Goal: Task Accomplishment & Management: Complete application form

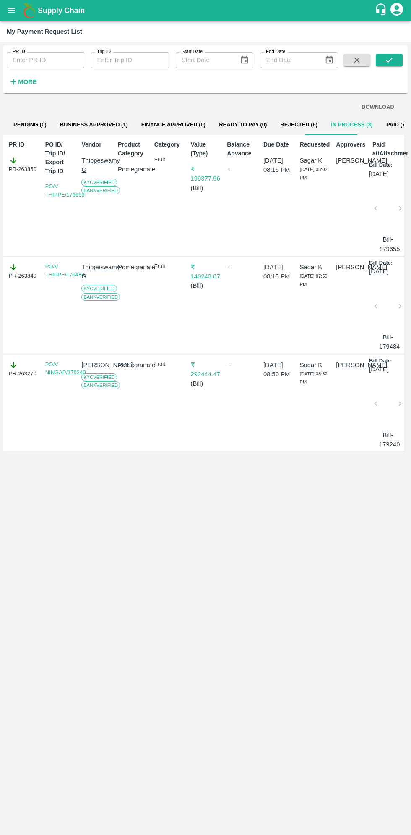
click at [14, 8] on icon "open drawer" at bounding box center [11, 10] width 9 height 9
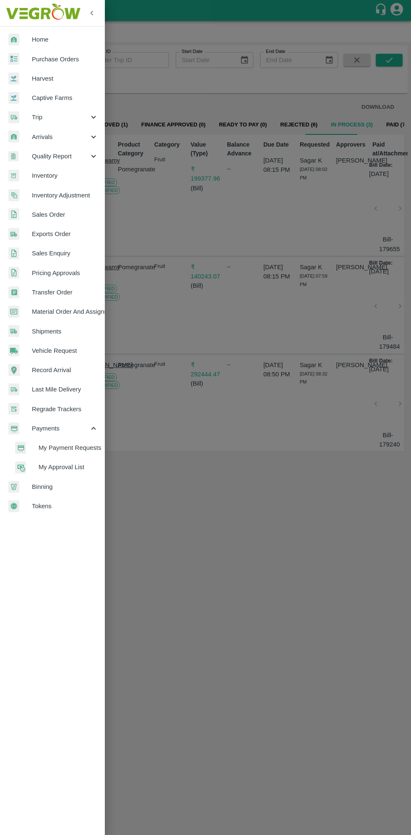
click at [76, 443] on span "My Payment Requests" at bounding box center [69, 447] width 60 height 9
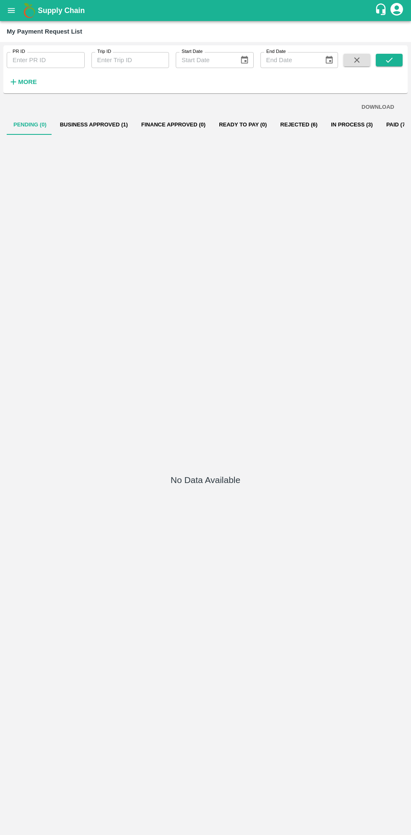
click at [279, 124] on button "Rejected (6)" at bounding box center [299, 125] width 51 height 20
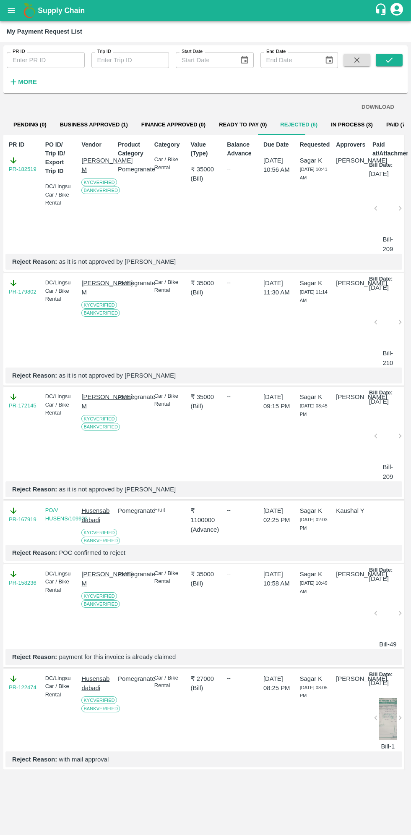
click at [328, 123] on button "In Process (3)" at bounding box center [352, 125] width 55 height 20
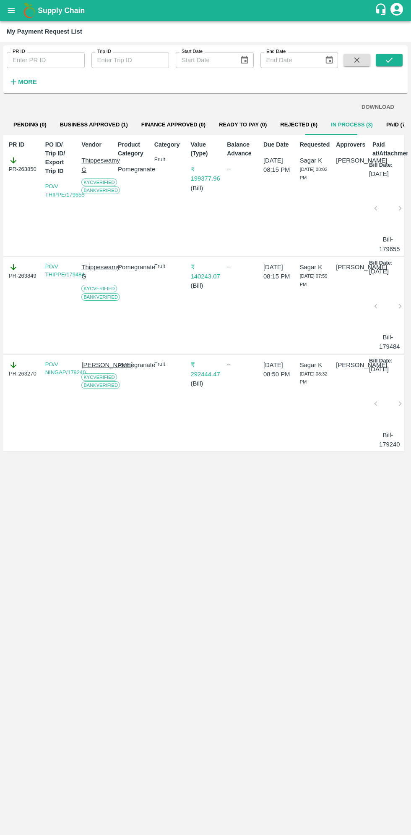
click at [16, 9] on button "open drawer" at bounding box center [11, 10] width 19 height 19
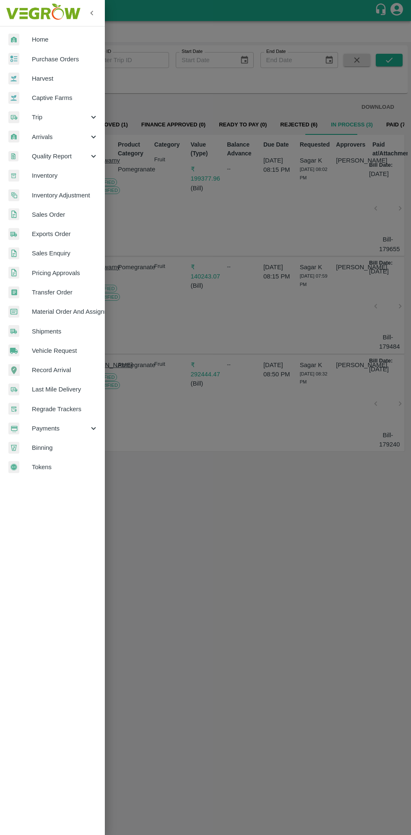
click at [23, 30] on link "Home" at bounding box center [52, 39] width 105 height 19
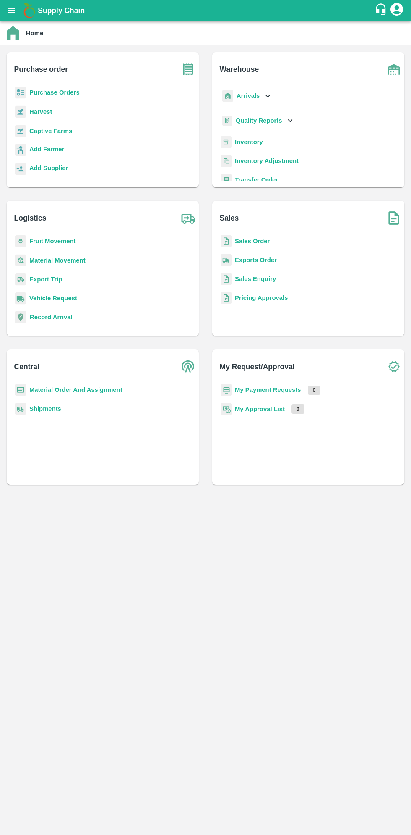
click at [17, 11] on button "open drawer" at bounding box center [11, 10] width 19 height 19
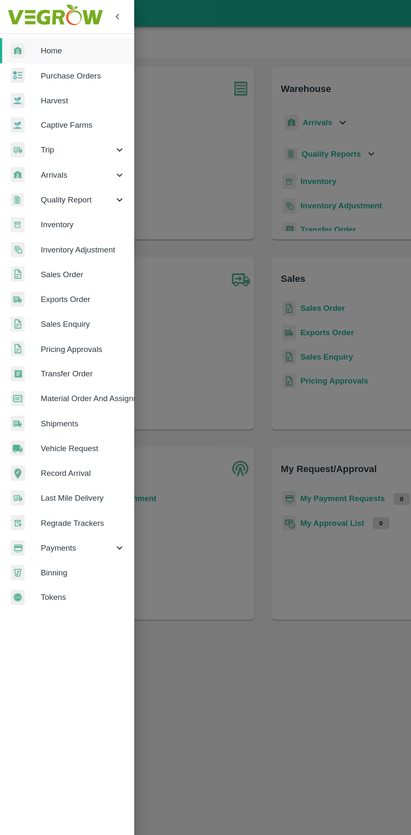
click at [75, 60] on span "Purchase Orders" at bounding box center [65, 59] width 66 height 9
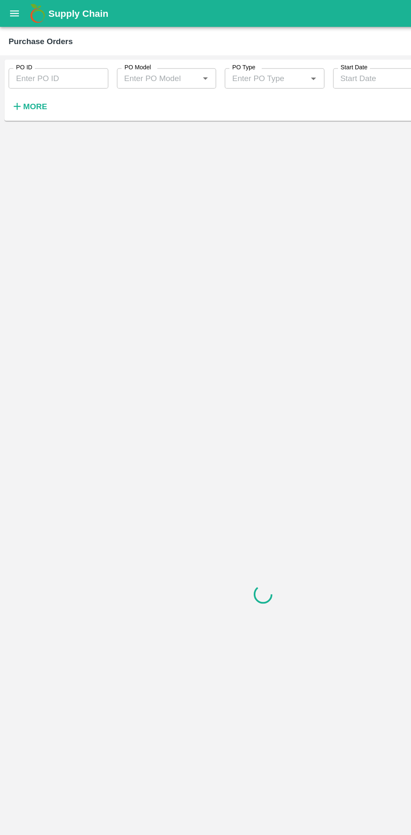
click at [29, 88] on h6 "More" at bounding box center [27, 83] width 19 height 11
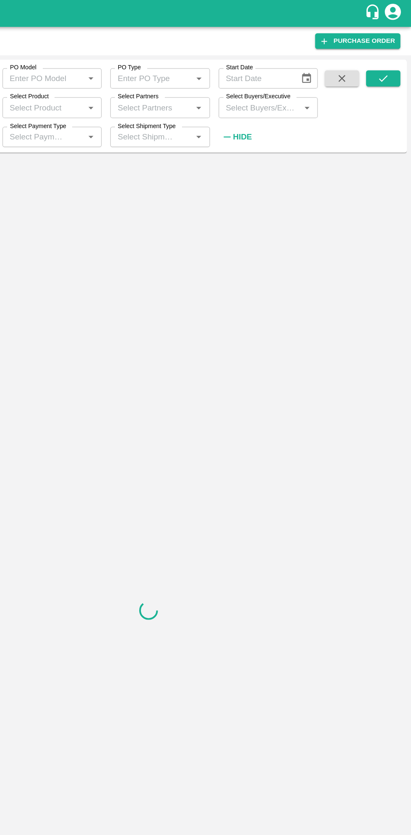
click at [304, 81] on input "Select Buyers/Executive" at bounding box center [292, 84] width 59 height 11
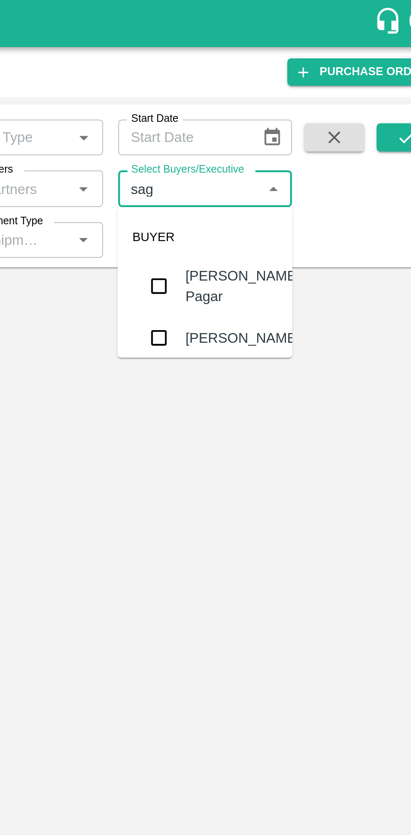
type input "saga"
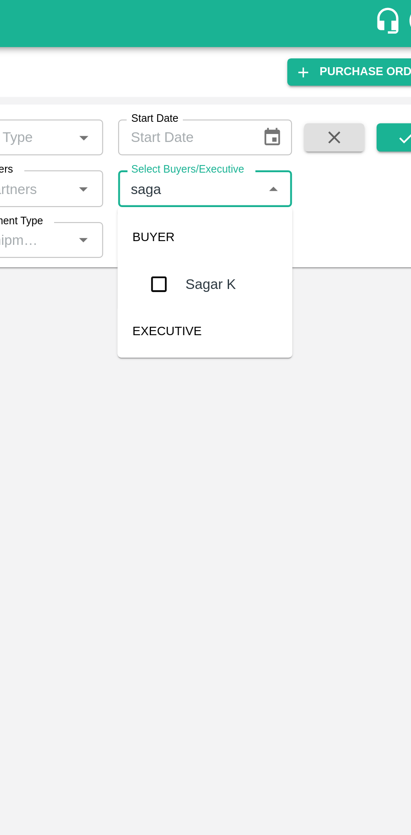
click at [278, 127] on input "checkbox" at bounding box center [278, 126] width 17 height 17
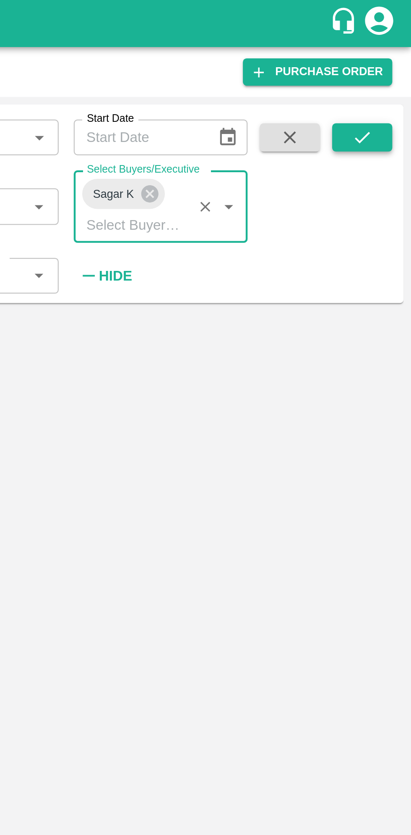
click at [392, 57] on icon "submit" at bounding box center [389, 61] width 9 height 9
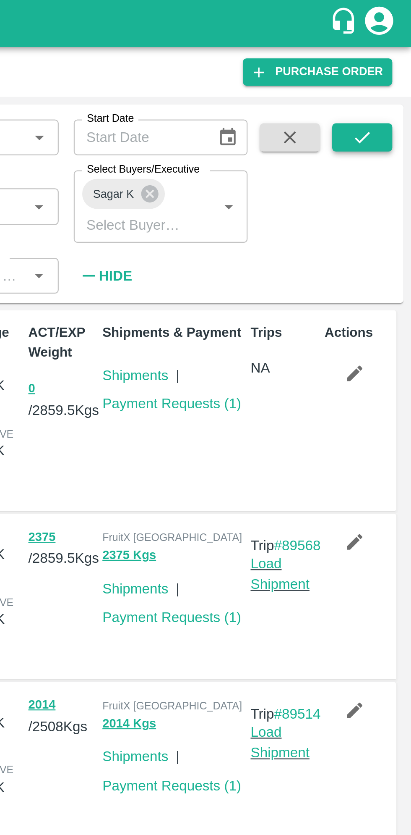
click at [396, 63] on button "submit" at bounding box center [389, 61] width 27 height 13
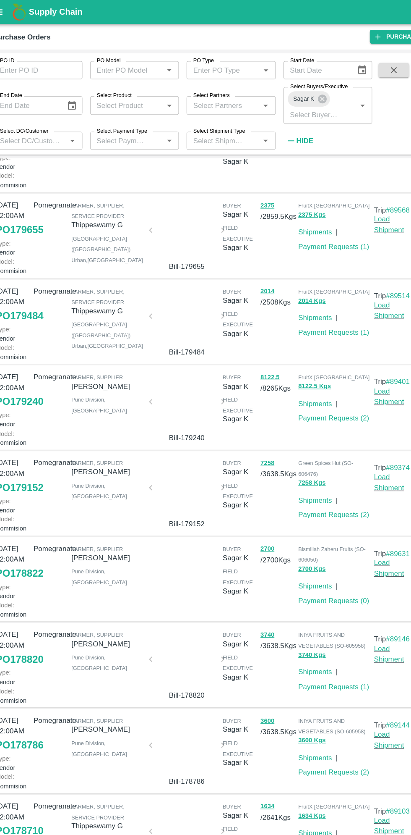
scroll to position [245, 0]
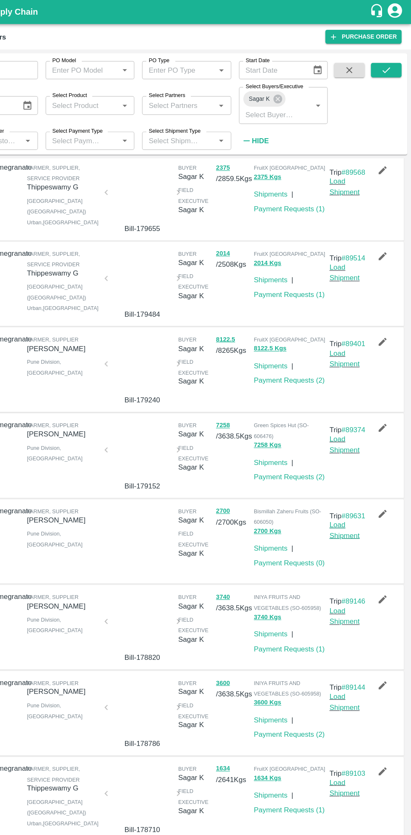
click at [349, 455] on link "Load Shipment" at bounding box center [353, 463] width 26 height 16
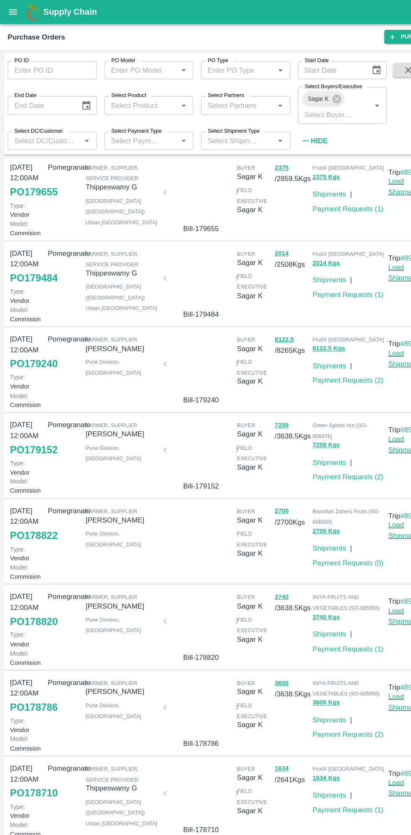
click at [34, 460] on link "PO 178822" at bounding box center [30, 467] width 42 height 15
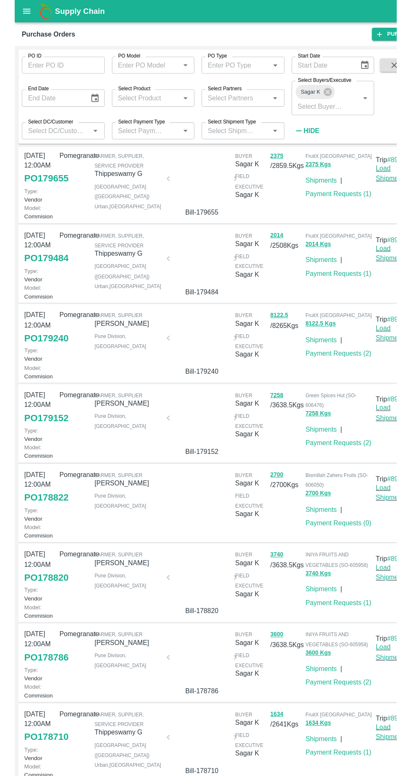
scroll to position [138, 0]
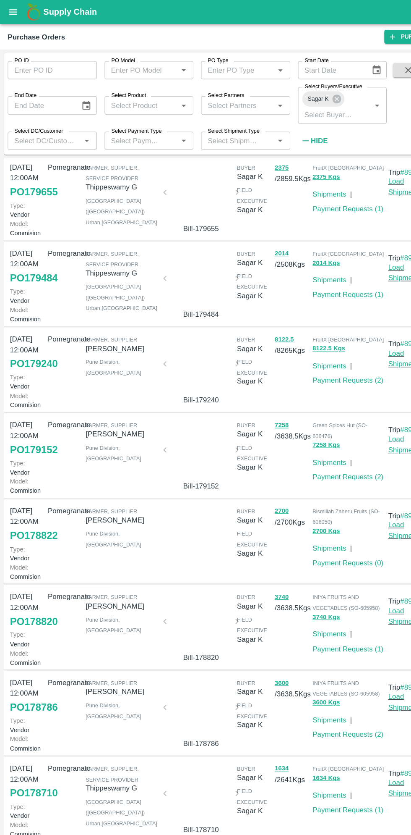
click at [38, 475] on link "PO 178822" at bounding box center [30, 467] width 42 height 15
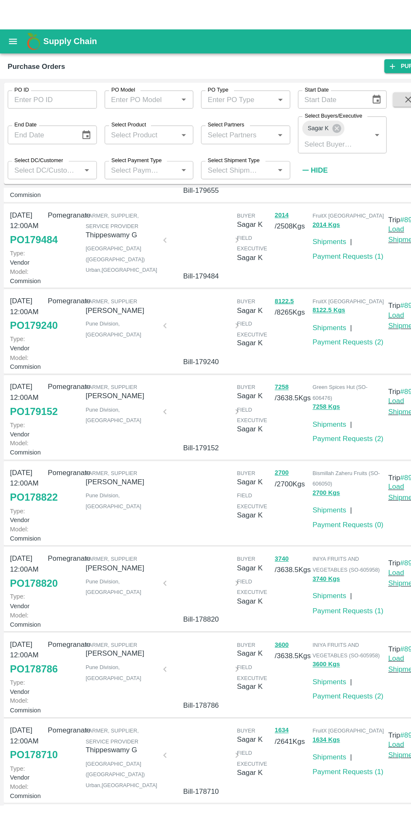
scroll to position [210, 0]
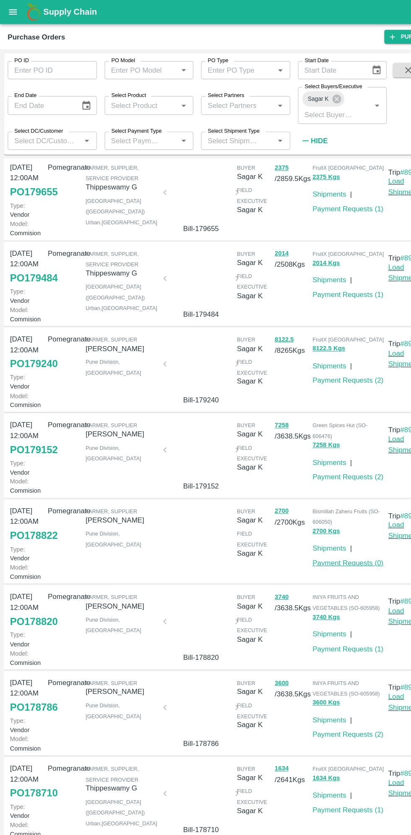
click at [314, 488] on link "Payment Requests ( 0 )" at bounding box center [305, 491] width 62 height 7
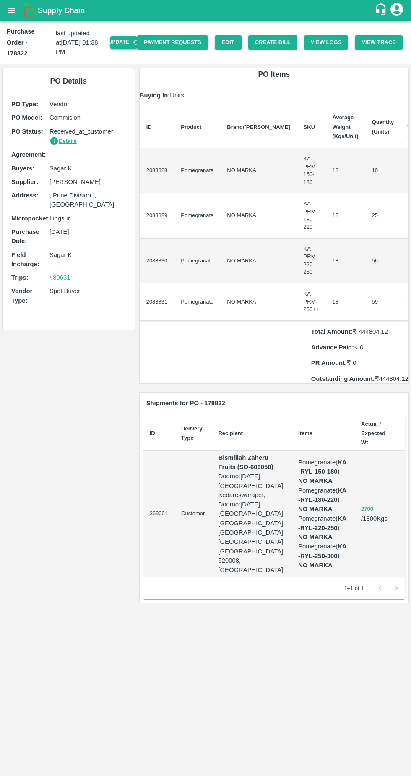
click at [140, 39] on icon "button" at bounding box center [137, 43] width 8 height 8
click at [290, 35] on button "Create Bill" at bounding box center [273, 42] width 49 height 15
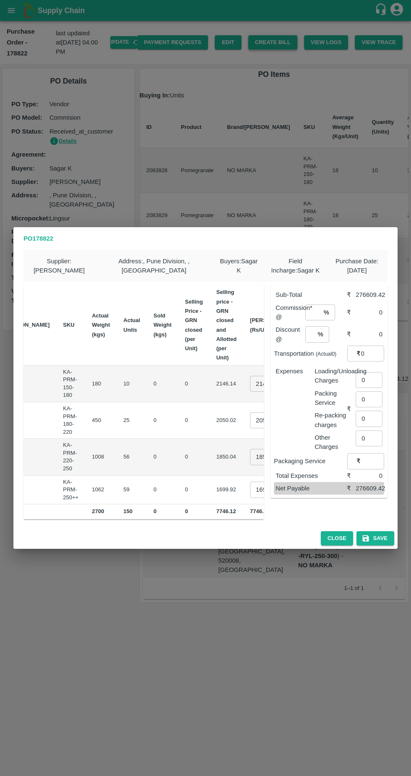
scroll to position [0, 117]
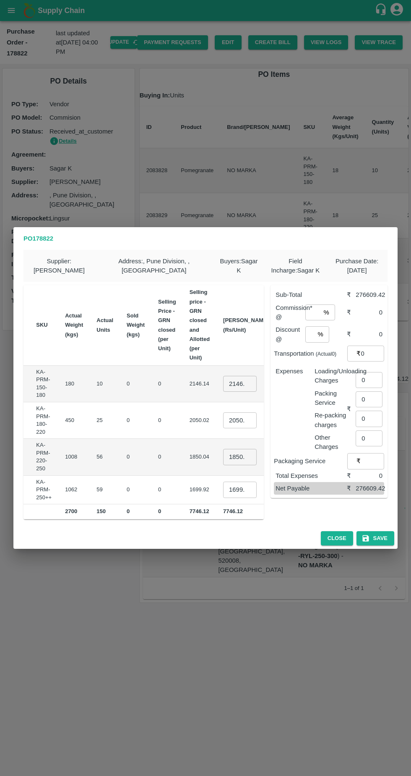
click at [223, 382] on input "2146.14" at bounding box center [240, 384] width 34 height 16
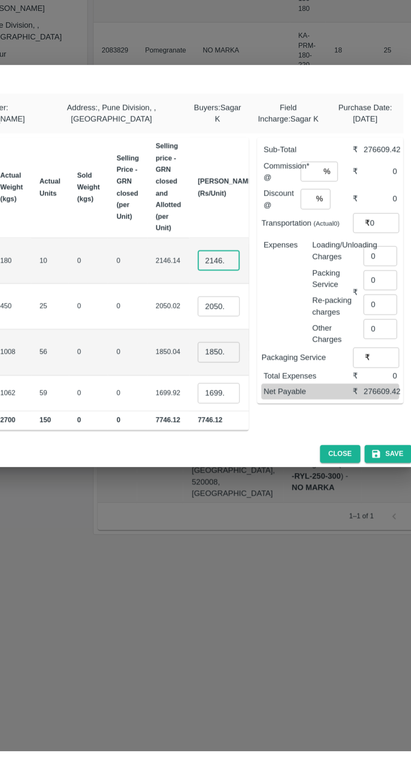
scroll to position [0, 5]
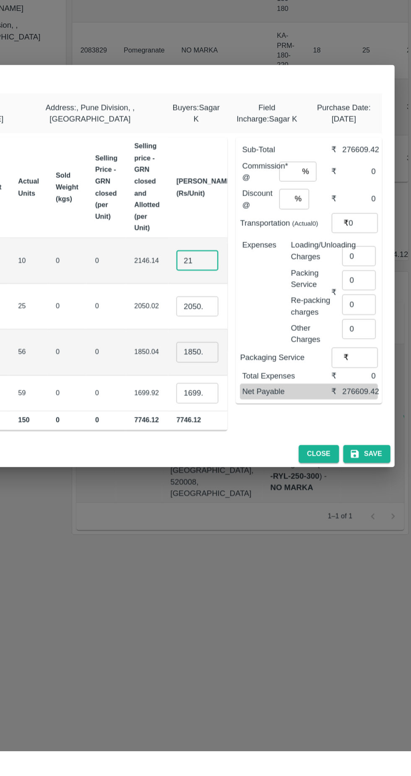
type input "2"
type input "1"
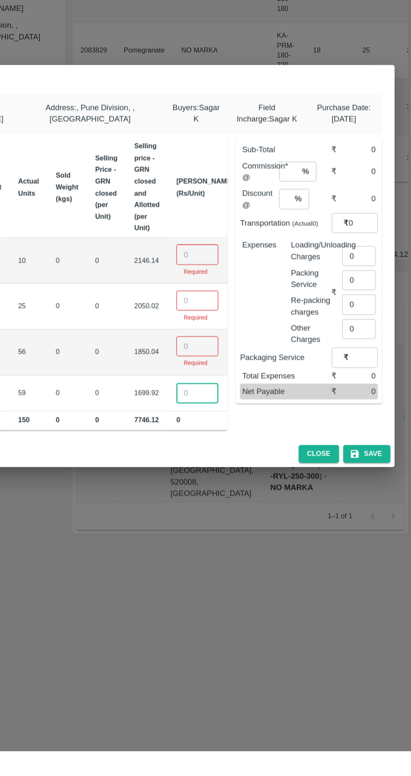
scroll to position [0, 101]
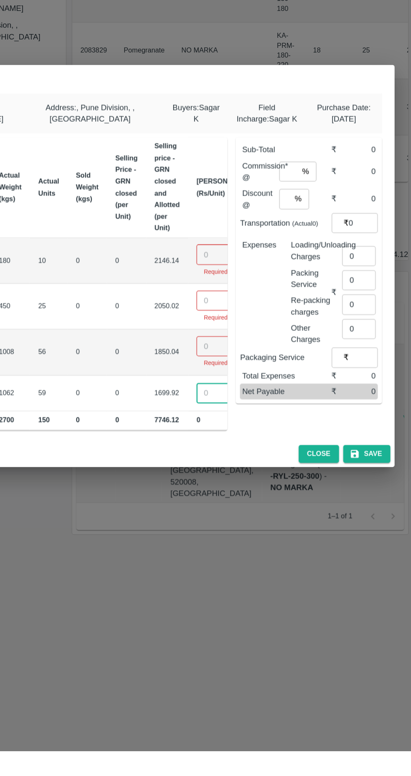
click at [239, 378] on input "number" at bounding box center [256, 379] width 34 height 16
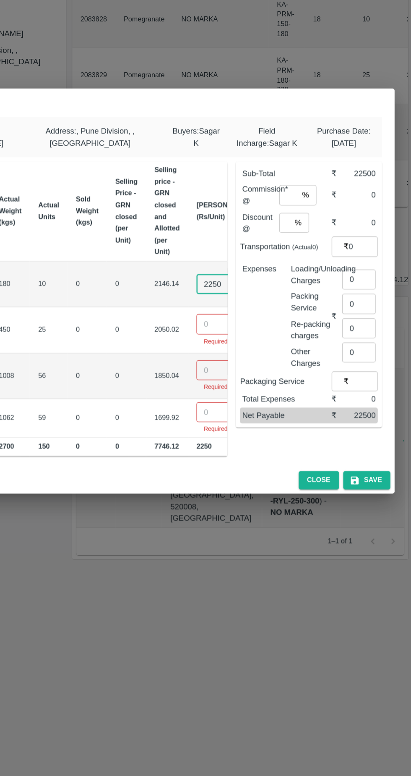
type input "2250"
type input "2300"
type input "2400"
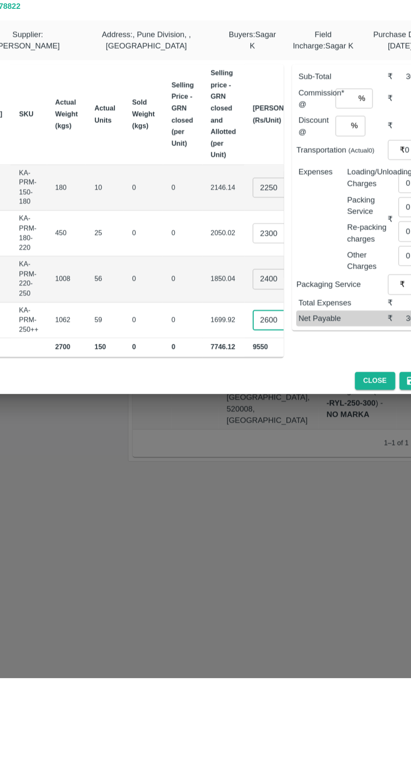
type input "2600"
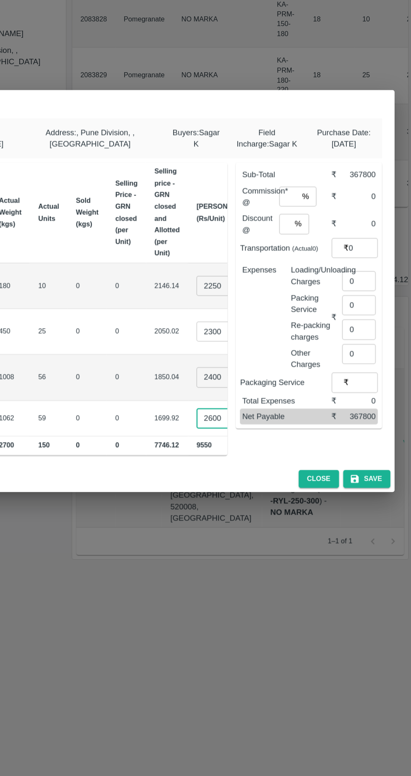
click at [316, 311] on input "number" at bounding box center [313, 312] width 15 height 16
type input "6"
type input "0"
type input "6"
type input "0"
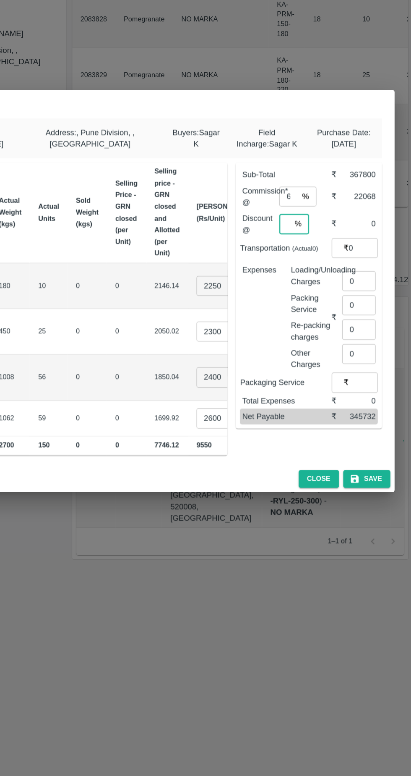
click at [362, 352] on input "0" at bounding box center [373, 354] width 24 height 16
type input "27000"
click at [371, 376] on input "0" at bounding box center [369, 380] width 27 height 16
click at [313, 333] on input "0" at bounding box center [310, 334] width 9 height 16
type input "1"
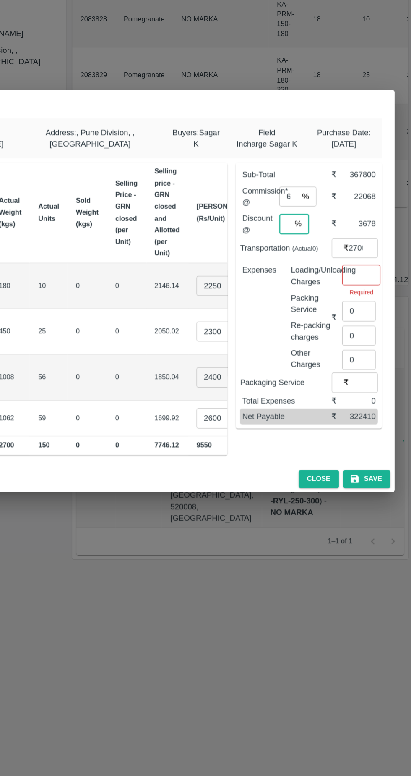
click at [369, 400] on input "0" at bounding box center [369, 404] width 27 height 16
click at [372, 375] on input "number" at bounding box center [371, 375] width 31 height 16
type input "1530"
click at [288, 522] on div "Supplier : Ningappa Kallappa Madabhavi Address : , Pune Division, , Maharashtra…" at bounding box center [205, 389] width 385 height 278
click at [381, 542] on button "Save" at bounding box center [376, 538] width 38 height 15
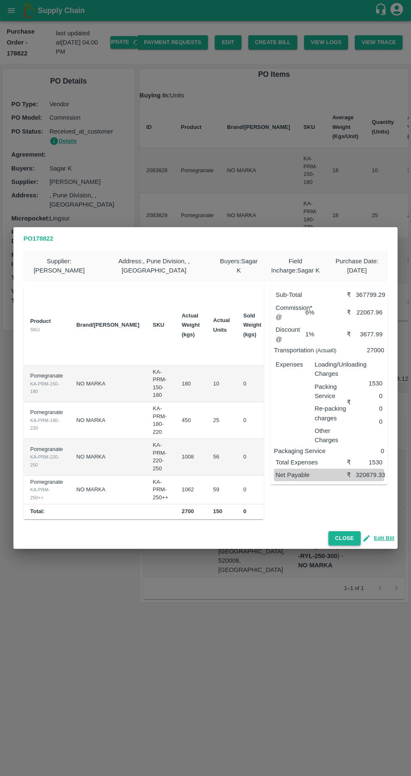
click at [349, 542] on button "Close" at bounding box center [345, 538] width 32 height 15
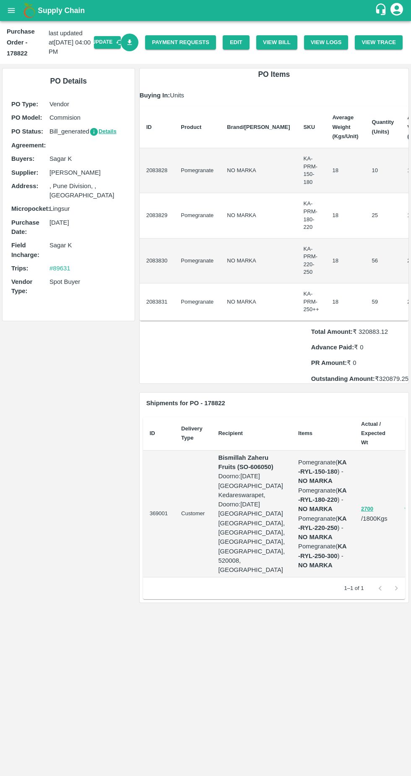
click at [139, 38] on link "Download Bill" at bounding box center [130, 43] width 18 height 18
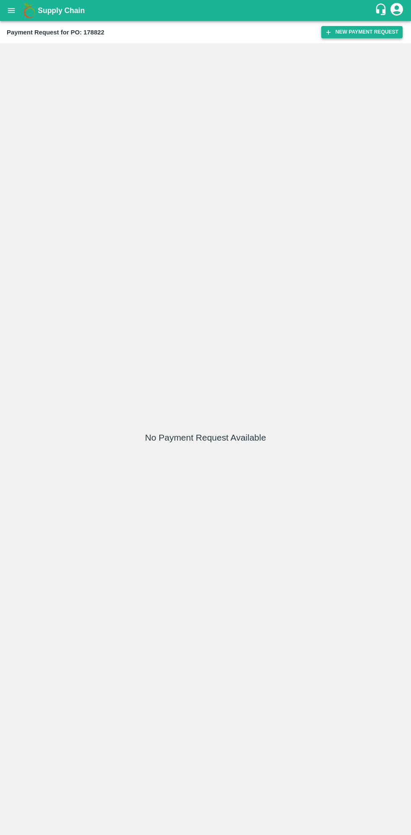
click at [357, 35] on button "New Payment Request" at bounding box center [362, 32] width 81 height 12
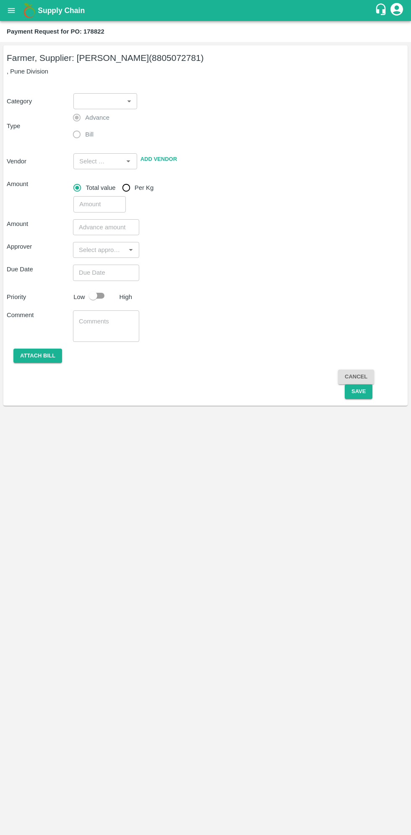
click at [111, 98] on body "Supply Chain Payment Request for PO: 178822 Farmer, Supplier: [PERSON_NAME] (88…" at bounding box center [205, 417] width 411 height 835
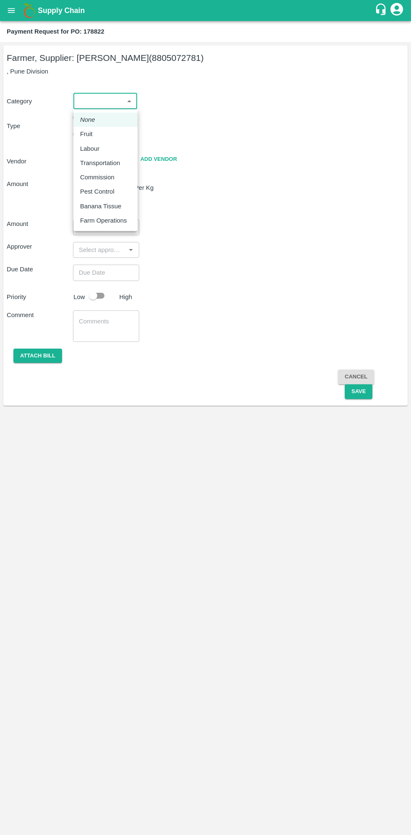
click at [86, 134] on p "Fruit" at bounding box center [86, 133] width 13 height 9
type input "1"
type input "[PERSON_NAME] - 8805072781(Farmer, Supplier)"
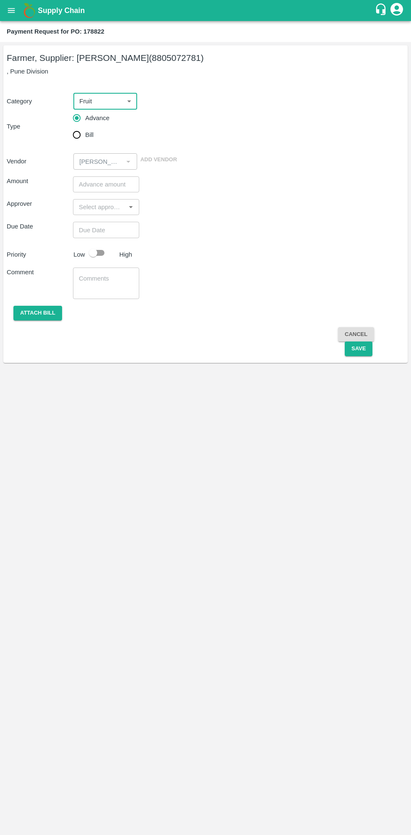
click at [78, 135] on input "Bill" at bounding box center [76, 134] width 17 height 17
radio input "true"
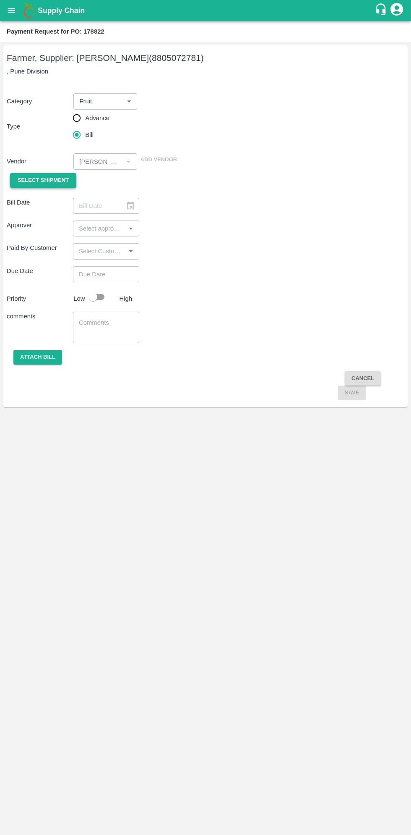
click at [46, 180] on span "Select Shipment" at bounding box center [43, 181] width 51 height 10
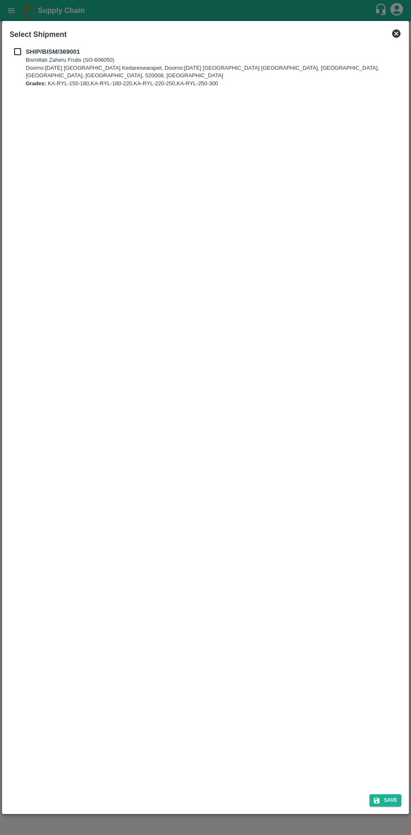
click at [21, 51] on input "checkbox" at bounding box center [18, 51] width 16 height 9
checkbox input "true"
click at [389, 802] on button "Save" at bounding box center [386, 800] width 32 height 12
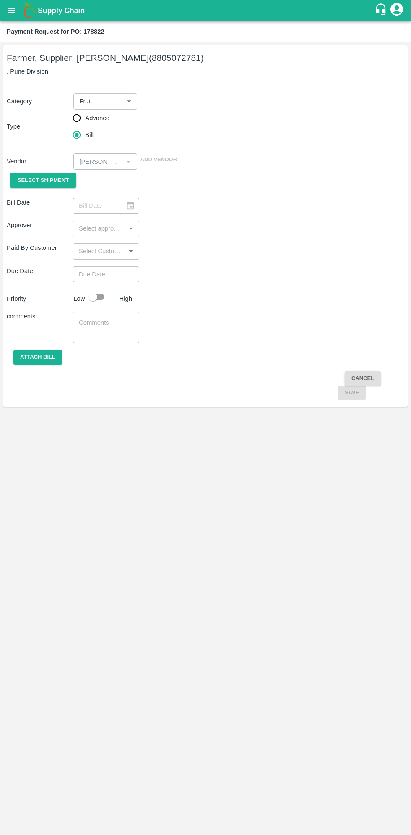
type input "[DATE]"
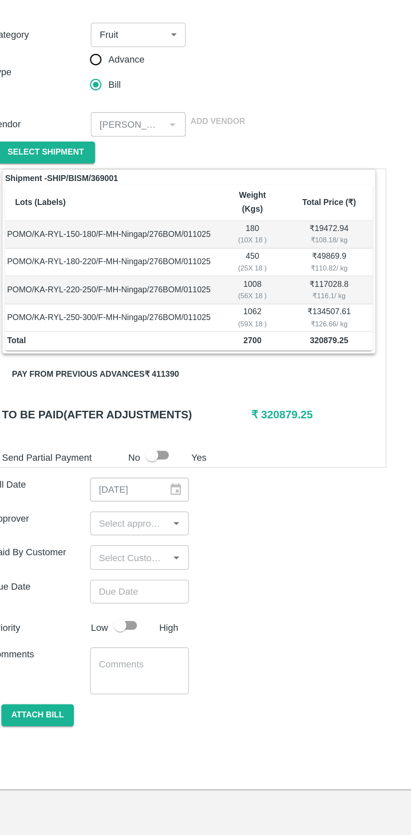
click at [112, 322] on button "Pay from previous advances ₹ 411390" at bounding box center [77, 329] width 126 height 15
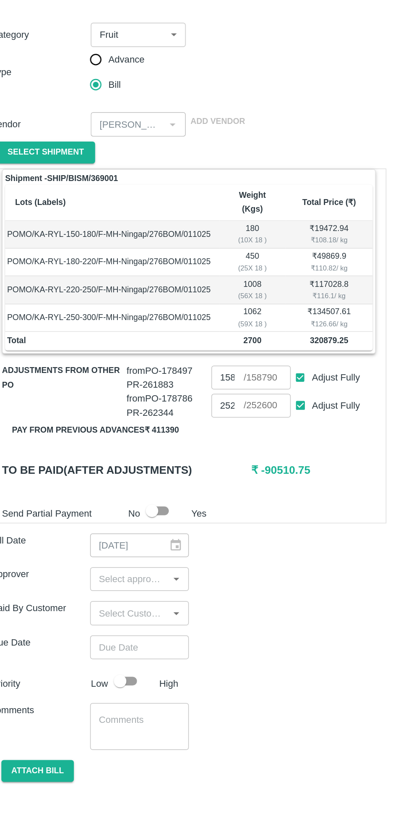
click at [216, 324] on input "Adjust Fully" at bounding box center [215, 332] width 16 height 16
checkbox input "false"
type input "0"
click at [215, 342] on input "Adjust Fully" at bounding box center [215, 350] width 16 height 16
checkbox input "false"
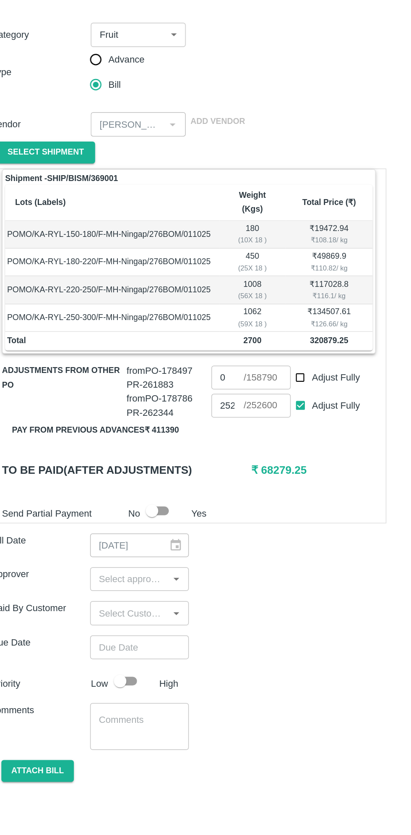
type input "0"
click at [209, 342] on input "Adjust Fully" at bounding box center [215, 350] width 16 height 16
checkbox input "true"
type input "252600"
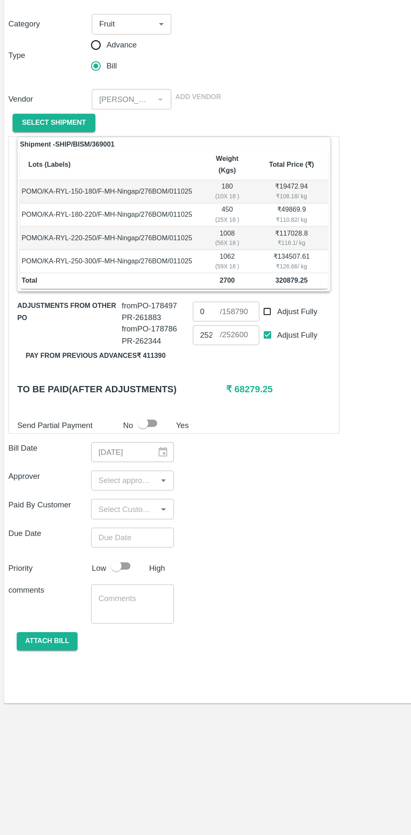
click at [105, 461] on input "input" at bounding box center [99, 466] width 47 height 11
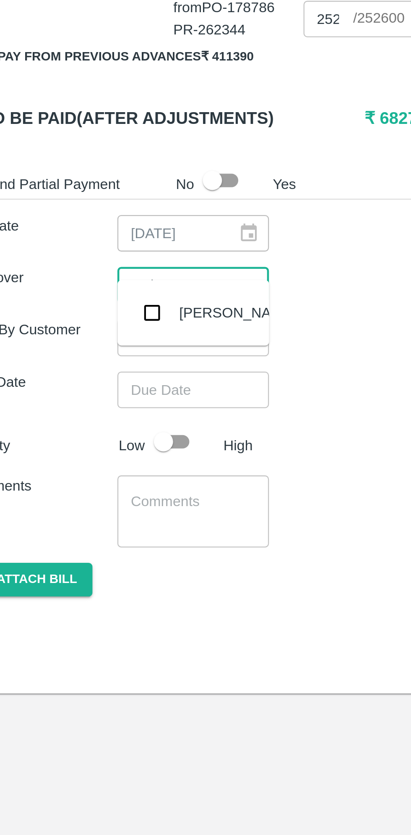
type input "muku"
click at [88, 479] on input "checkbox" at bounding box center [88, 478] width 17 height 17
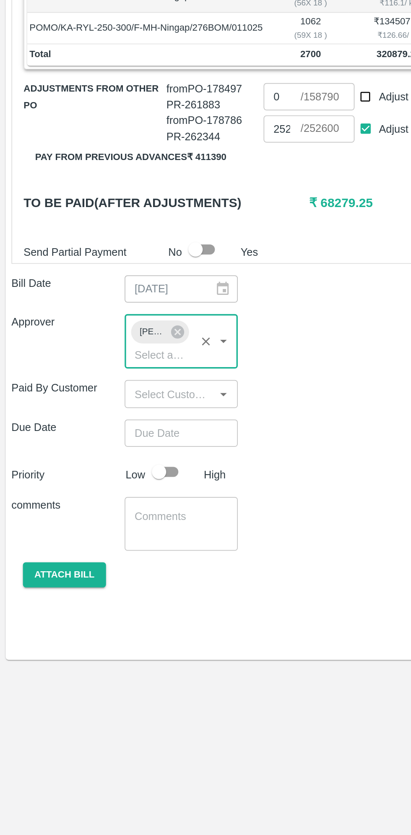
click at [117, 520] on input "Choose date" at bounding box center [103, 528] width 60 height 16
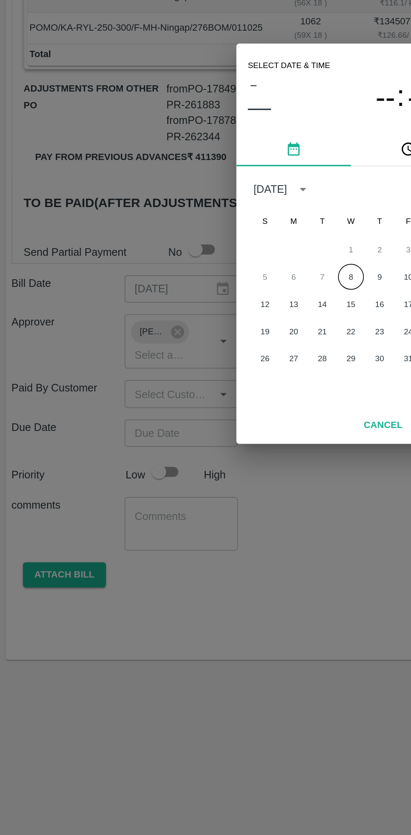
click at [204, 442] on button "8" at bounding box center [205, 436] width 15 height 15
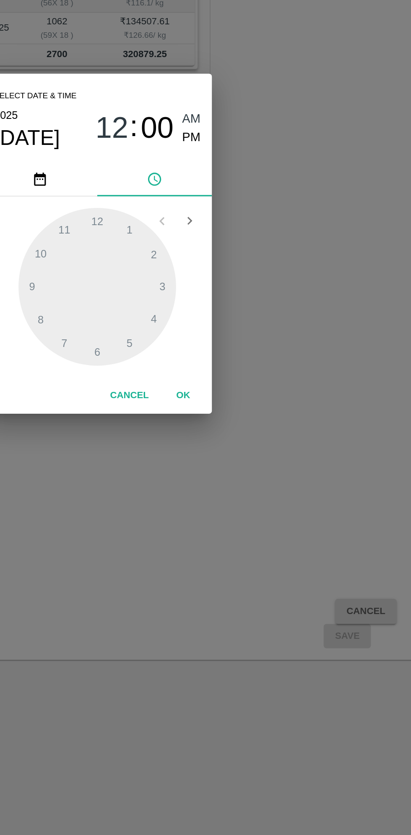
click at [262, 358] on span "PM" at bounding box center [261, 355] width 11 height 11
click at [241, 461] on div at bounding box center [206, 442] width 92 height 92
click at [238, 464] on div at bounding box center [206, 442] width 92 height 92
type input "[DATE] 04:21 PM"
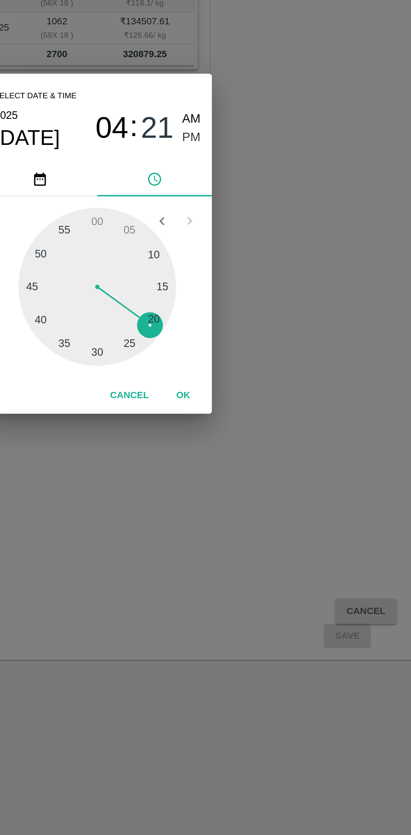
click at [260, 507] on button "OK" at bounding box center [256, 506] width 27 height 15
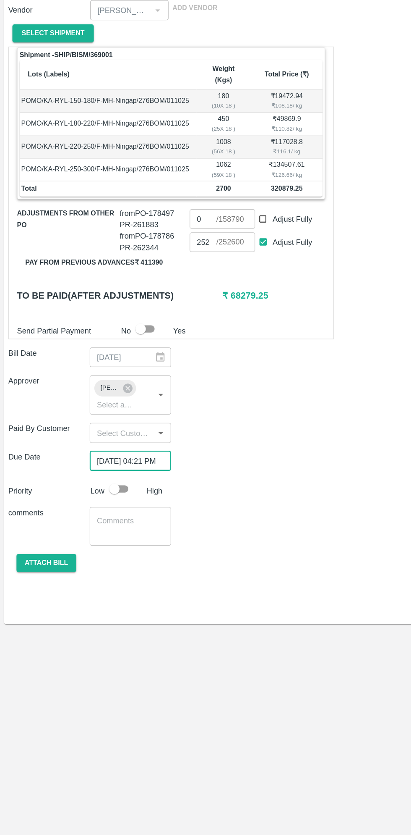
click at [100, 545] on input "checkbox" at bounding box center [93, 551] width 48 height 16
checkbox input "true"
click at [50, 604] on button "Attach bill" at bounding box center [37, 611] width 49 height 15
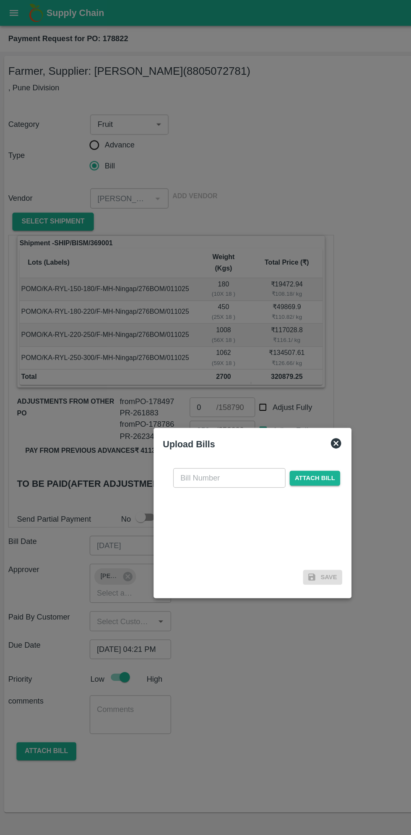
click at [198, 385] on input "text" at bounding box center [187, 389] width 92 height 16
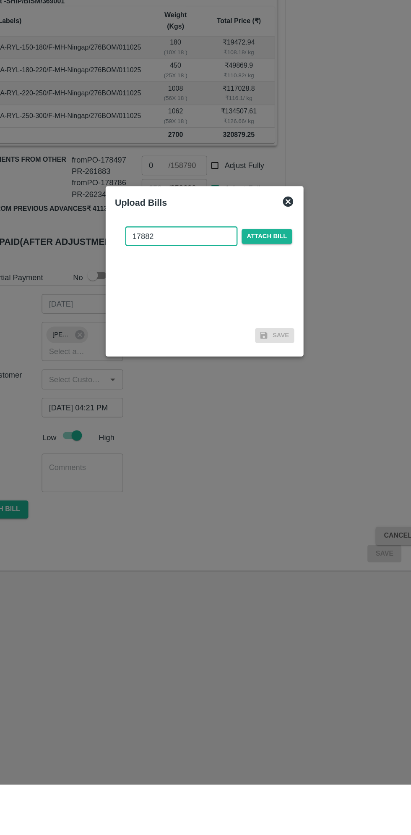
type input "178822"
type input "158790"
checkbox input "true"
checkbox input "false"
type input "178822"
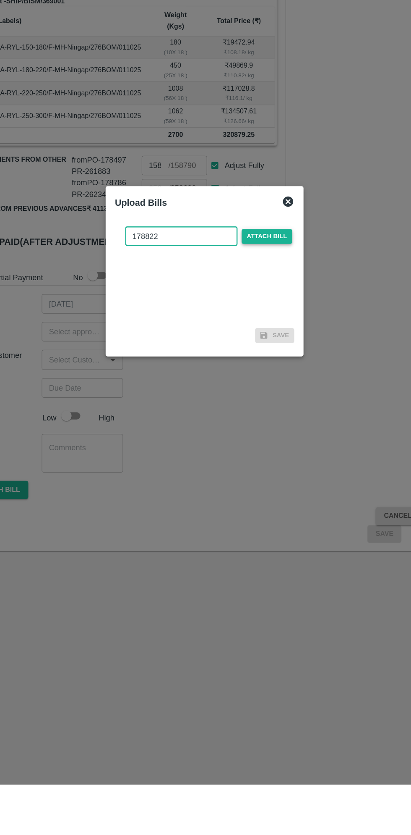
click at [257, 389] on span "Attach bill" at bounding box center [256, 389] width 41 height 12
click at [0, 0] on input "Attach bill" at bounding box center [0, 0] width 0 height 0
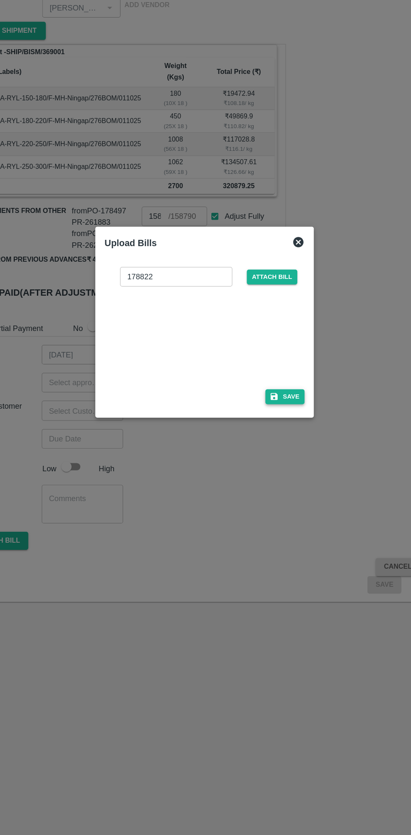
click at [276, 478] on button "Save" at bounding box center [271, 478] width 32 height 12
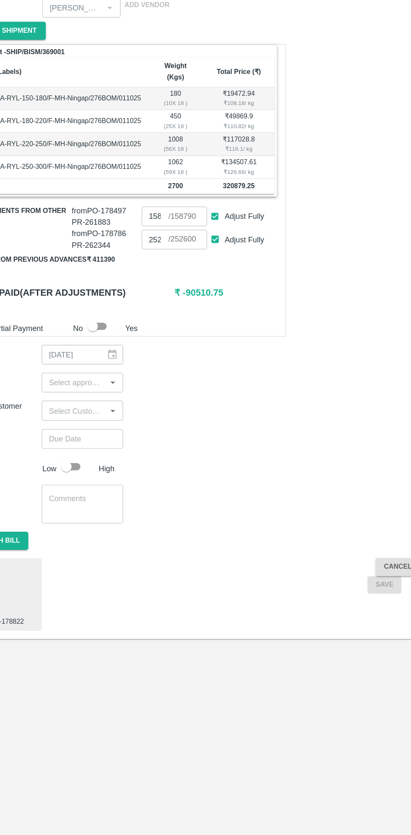
click at [214, 324] on input "Adjust Fully" at bounding box center [215, 332] width 16 height 16
checkbox input "false"
type input "0"
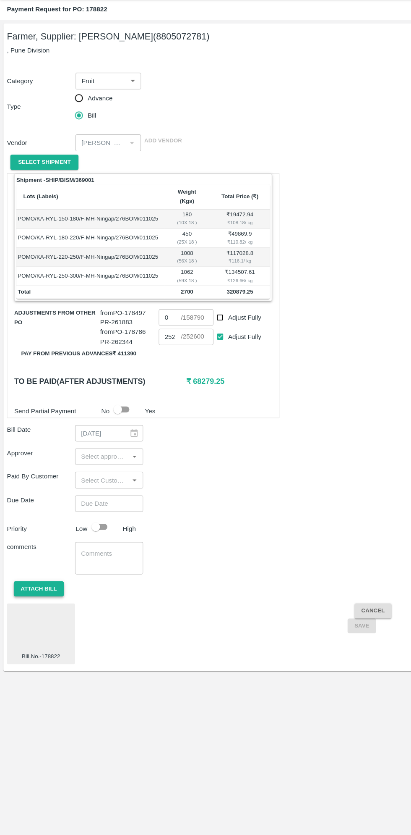
click at [50, 588] on button "Attach bill" at bounding box center [37, 595] width 49 height 15
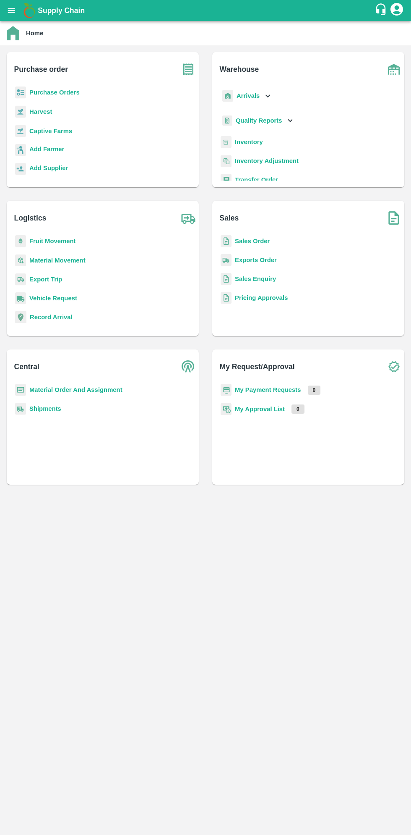
click at [62, 92] on b "Purchase Orders" at bounding box center [54, 92] width 50 height 7
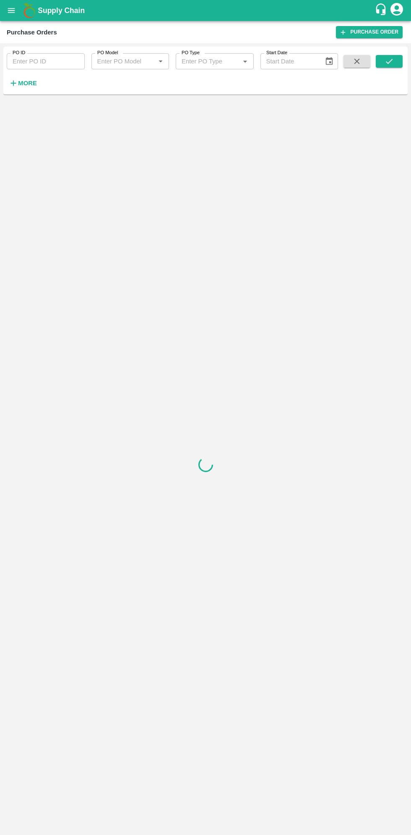
click at [29, 87] on h6 "More" at bounding box center [27, 83] width 19 height 11
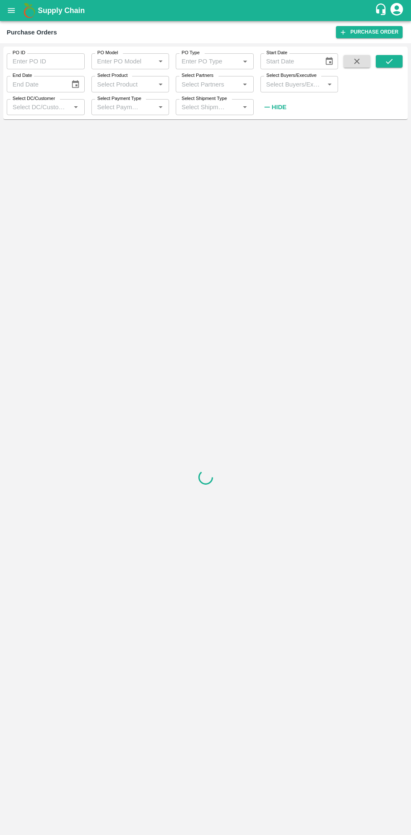
click at [301, 81] on input "Select Buyers/Executive" at bounding box center [292, 84] width 59 height 11
type input "sagar"
click at [279, 130] on input "checkbox" at bounding box center [278, 126] width 17 height 17
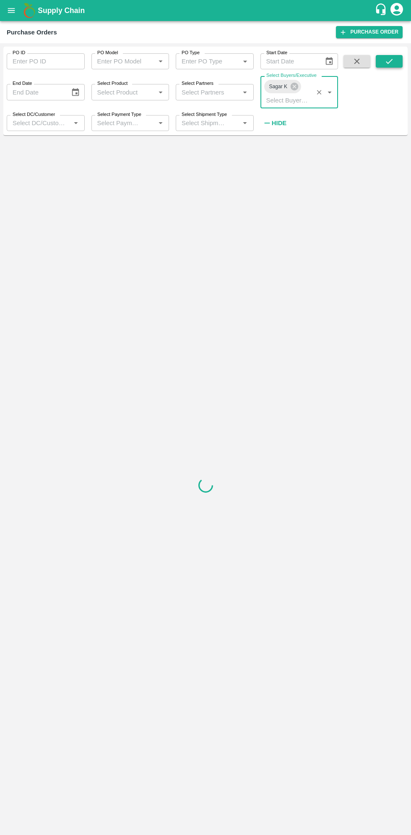
click at [392, 58] on icon "submit" at bounding box center [389, 61] width 9 height 9
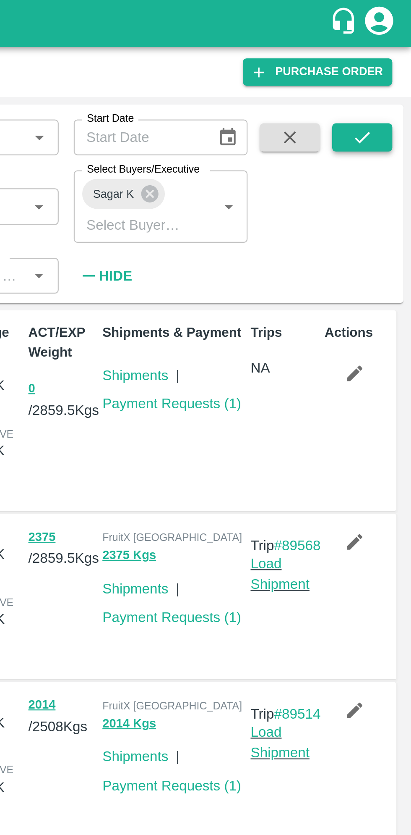
click at [388, 60] on icon "submit" at bounding box center [389, 61] width 9 height 9
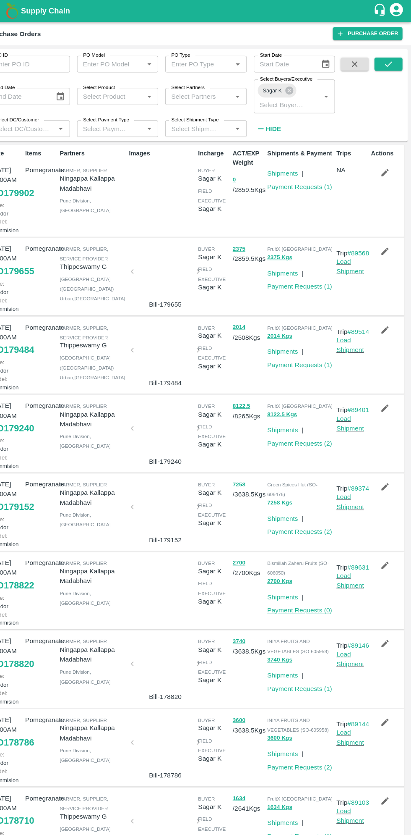
click at [330, 587] on link "Payment Requests ( 0 )" at bounding box center [305, 583] width 62 height 7
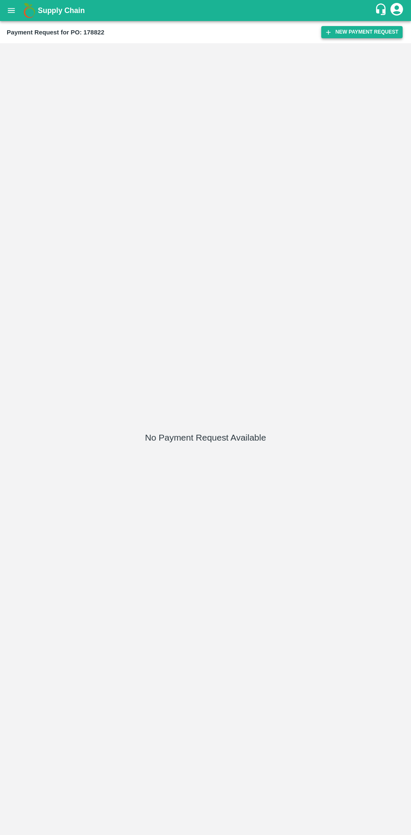
click at [364, 29] on button "New Payment Request" at bounding box center [362, 32] width 81 height 12
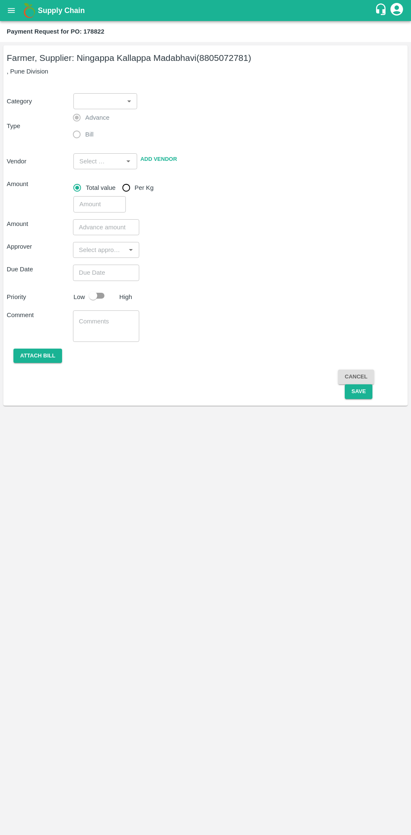
click at [106, 107] on body "Supply Chain Payment Request for PO: 178822 Farmer, Supplier: [PERSON_NAME] (88…" at bounding box center [205, 417] width 411 height 835
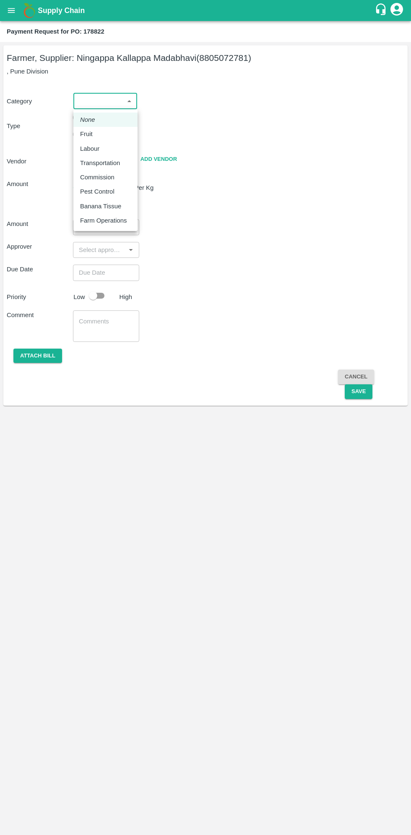
click at [87, 120] on em "None" at bounding box center [87, 119] width 15 height 9
click at [107, 94] on body "Supply Chain Payment Request for PO: 178822 Farmer, Supplier: [PERSON_NAME] (88…" at bounding box center [205, 417] width 411 height 835
click at [88, 137] on p "Fruit" at bounding box center [86, 133] width 13 height 9
type input "1"
type input "[PERSON_NAME] - 8805072781(Farmer, Supplier)"
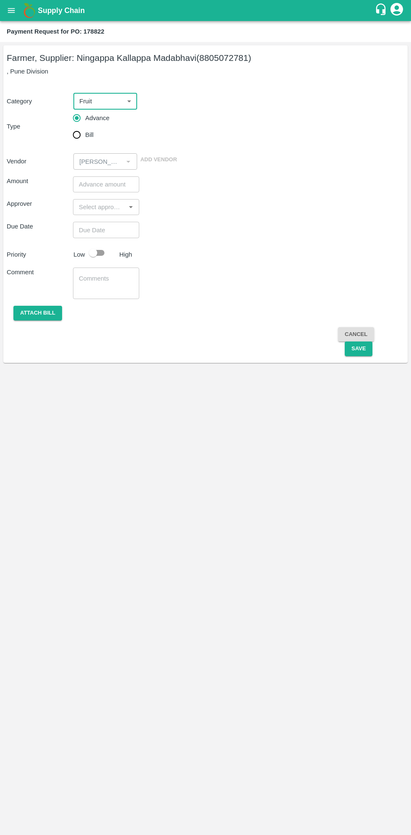
click at [74, 135] on input "Bill" at bounding box center [76, 134] width 17 height 17
radio input "true"
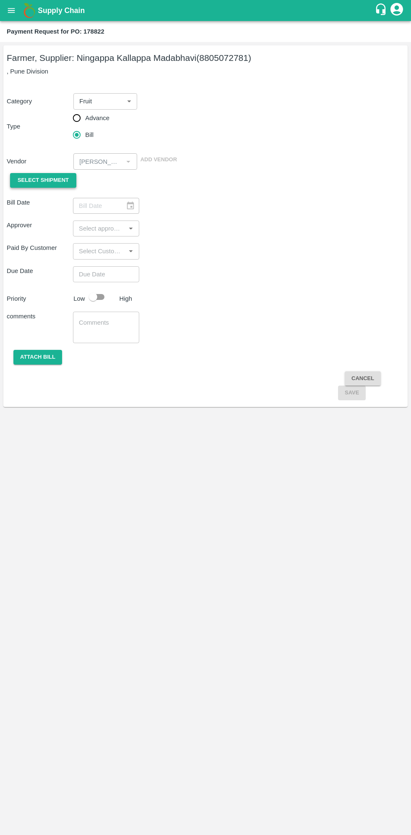
click at [53, 180] on span "Select Shipment" at bounding box center [43, 181] width 51 height 10
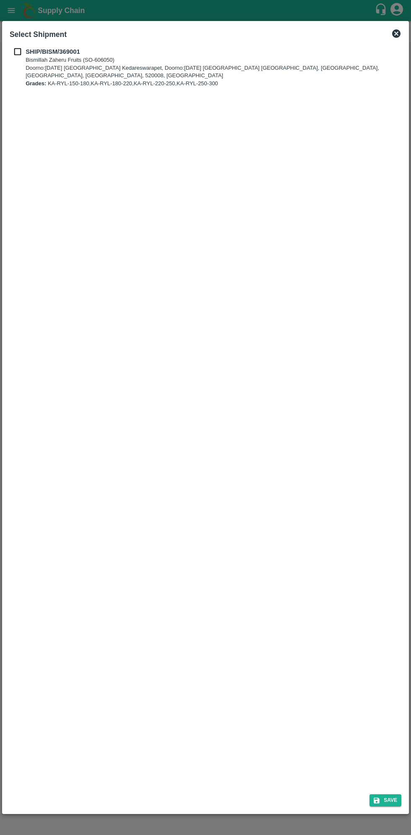
click at [32, 51] on b "SHIP/BISM/369001" at bounding box center [53, 51] width 55 height 7
checkbox input "true"
click at [384, 798] on button "Save" at bounding box center [386, 800] width 32 height 12
type input "[DATE]"
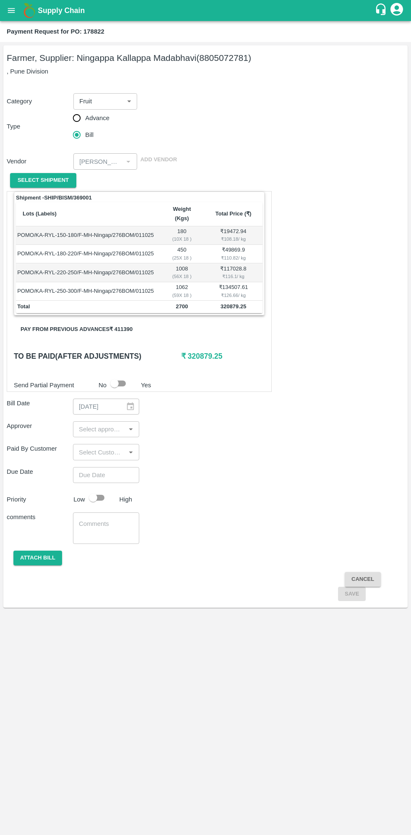
click at [117, 322] on button "Pay from previous advances ₹ 411390" at bounding box center [77, 329] width 126 height 15
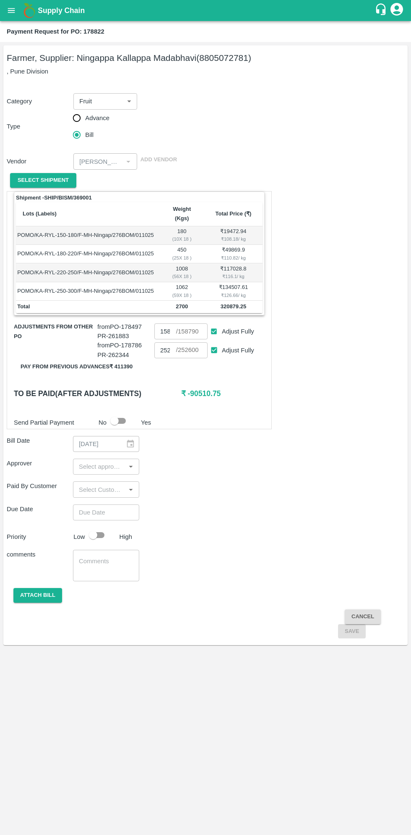
click at [213, 324] on input "Adjust Fully" at bounding box center [215, 332] width 16 height 16
checkbox input "false"
type input "0"
click at [90, 461] on input "input" at bounding box center [99, 466] width 47 height 11
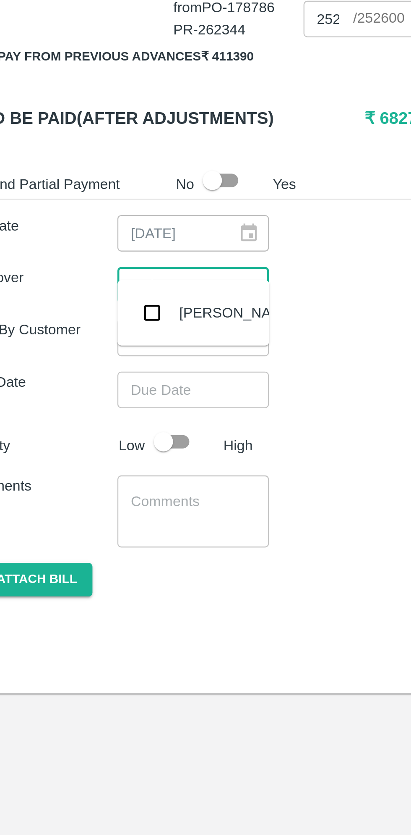
type input "muku"
click at [90, 476] on input "checkbox" at bounding box center [88, 478] width 17 height 17
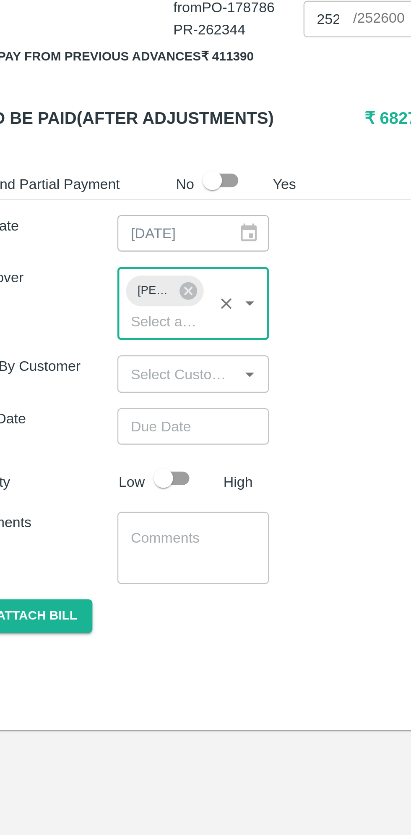
click at [121, 520] on input "Choose date" at bounding box center [103, 528] width 60 height 16
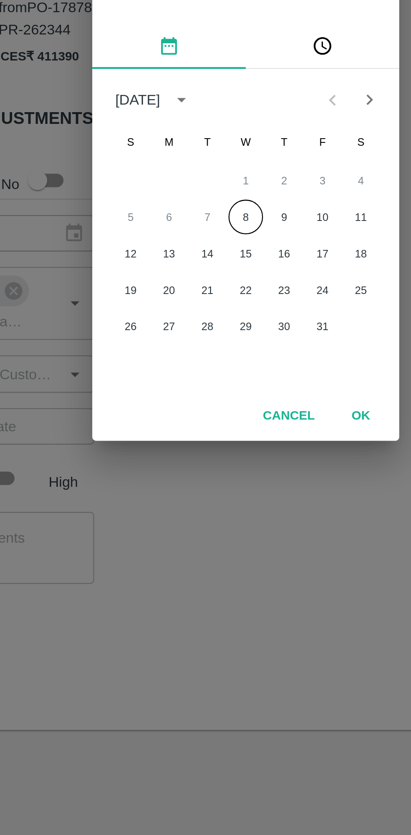
click at [207, 436] on button "8" at bounding box center [205, 436] width 15 height 15
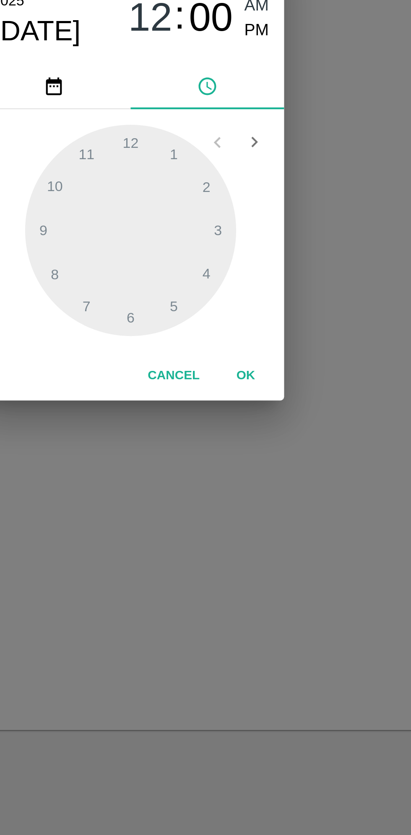
click at [265, 355] on span "PM" at bounding box center [261, 355] width 11 height 11
click at [238, 462] on div at bounding box center [206, 442] width 92 height 92
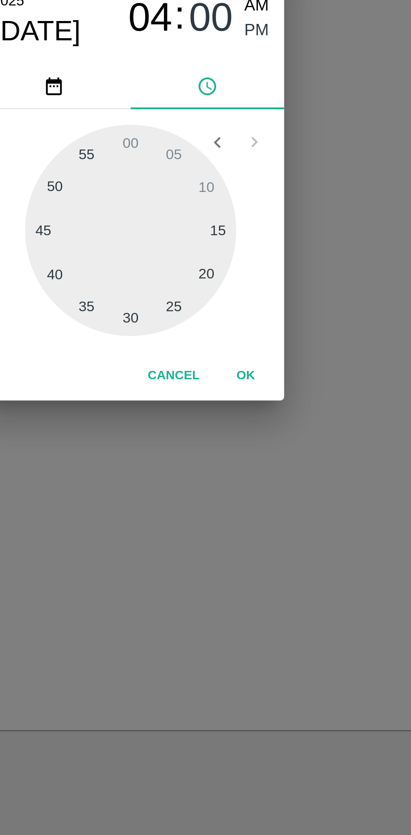
click at [236, 461] on div at bounding box center [206, 442] width 92 height 92
type input "[DATE] 04:20 PM"
click at [257, 506] on button "OK" at bounding box center [256, 506] width 27 height 15
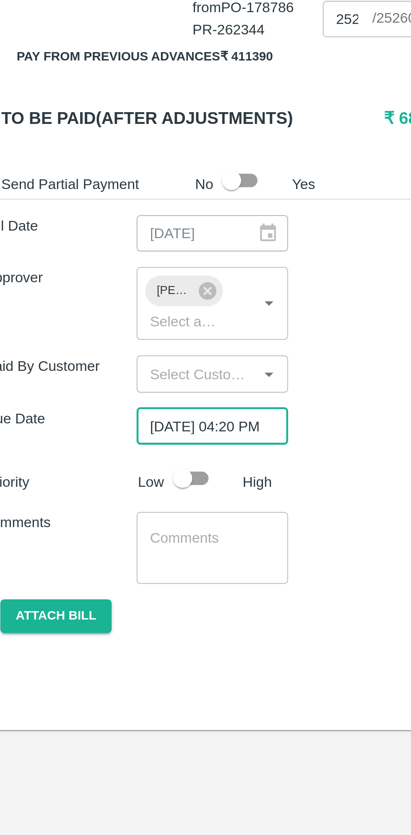
scroll to position [0, 6]
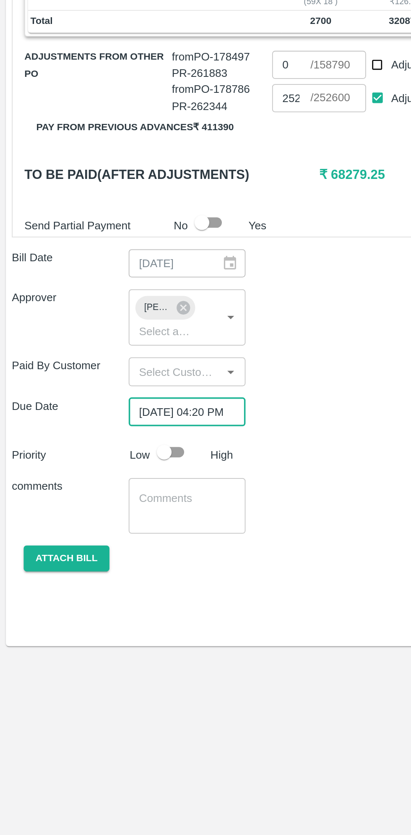
click at [97, 543] on input "checkbox" at bounding box center [93, 551] width 48 height 16
checkbox input "true"
click at [42, 604] on button "Attach bill" at bounding box center [37, 611] width 49 height 15
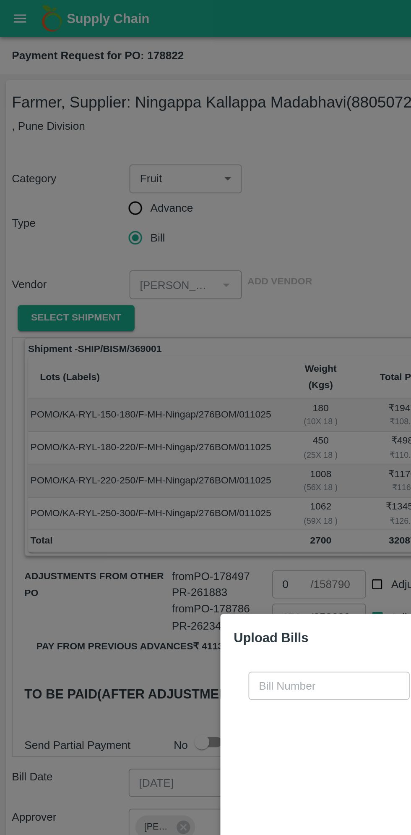
click at [178, 385] on input "text" at bounding box center [187, 389] width 92 height 16
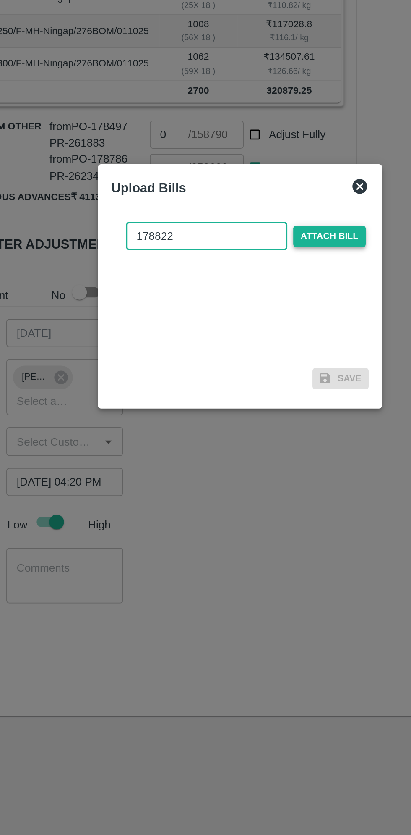
type input "178822"
click at [267, 393] on span "Attach bill" at bounding box center [256, 389] width 41 height 12
click at [0, 0] on input "Attach bill" at bounding box center [0, 0] width 0 height 0
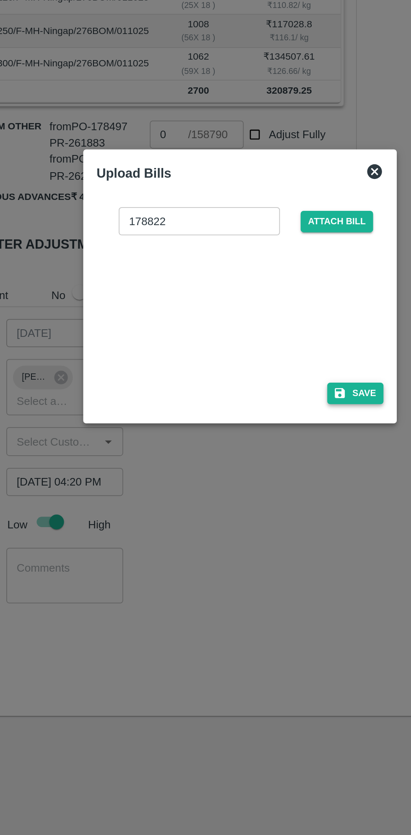
click at [275, 476] on button "Save" at bounding box center [271, 478] width 32 height 12
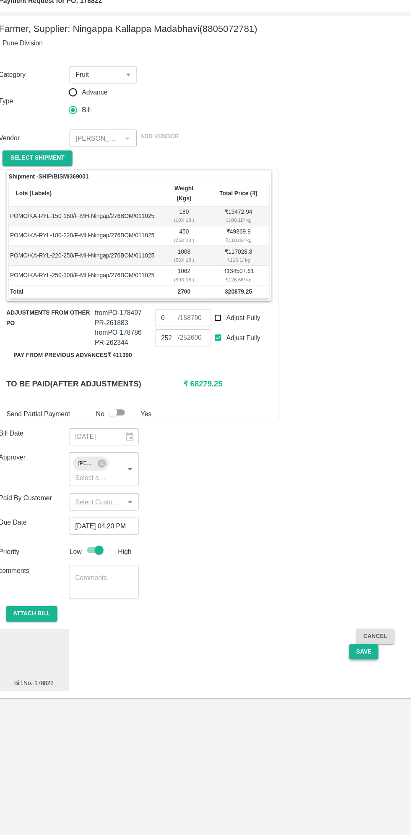
click at [347, 640] on button "Save" at bounding box center [352, 647] width 28 height 15
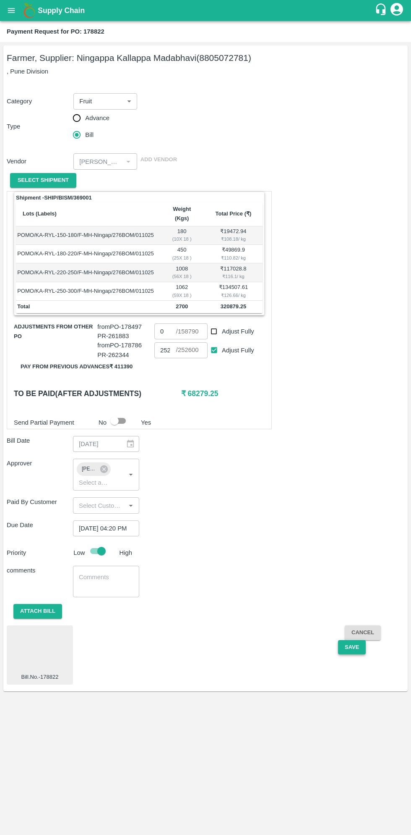
click at [351, 640] on button "Save" at bounding box center [352, 647] width 28 height 15
click at [35, 31] on b "Payment Request for PO: 178822" at bounding box center [56, 31] width 98 height 7
click at [18, 13] on button "open drawer" at bounding box center [11, 10] width 19 height 19
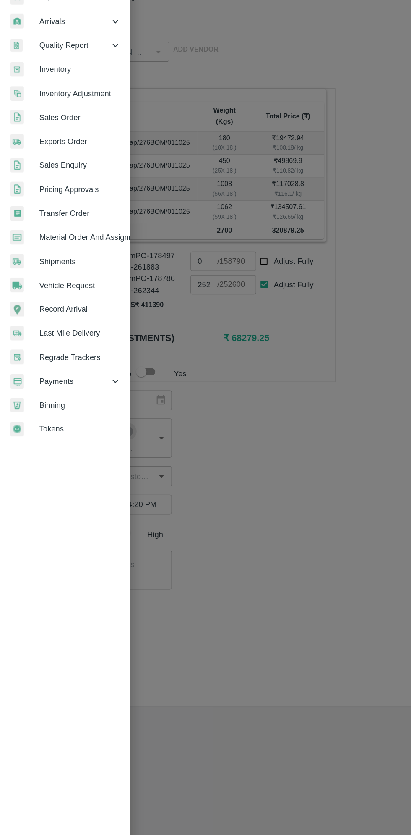
click at [59, 430] on span "Payments" at bounding box center [60, 428] width 57 height 9
click at [75, 447] on span "My Payment Requests" at bounding box center [69, 447] width 60 height 9
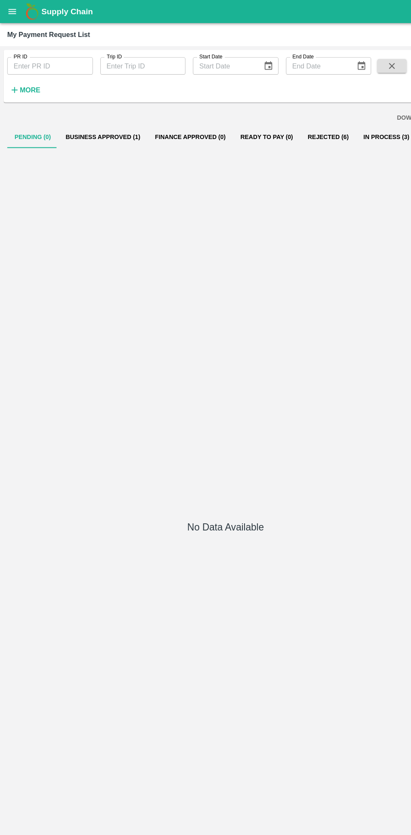
click at [99, 124] on button "Business Approved (1)" at bounding box center [93, 125] width 81 height 20
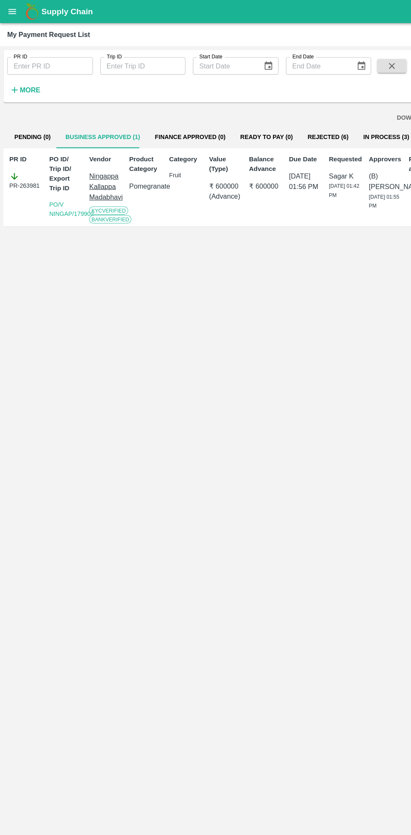
click at [14, 6] on icon "open drawer" at bounding box center [11, 10] width 9 height 9
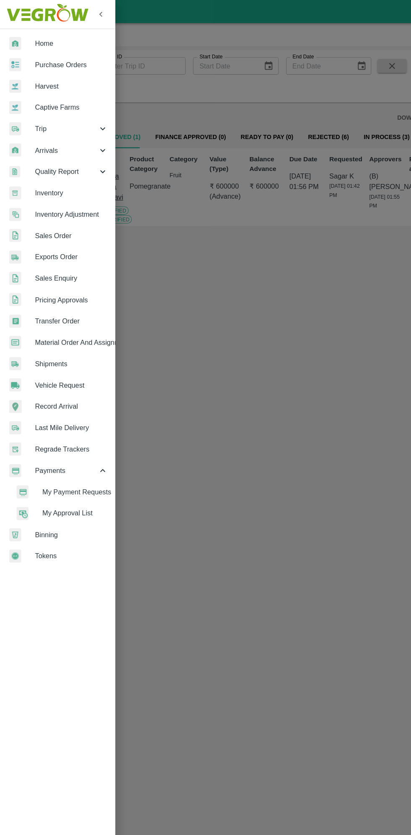
click at [66, 59] on span "Purchase Orders" at bounding box center [65, 59] width 66 height 9
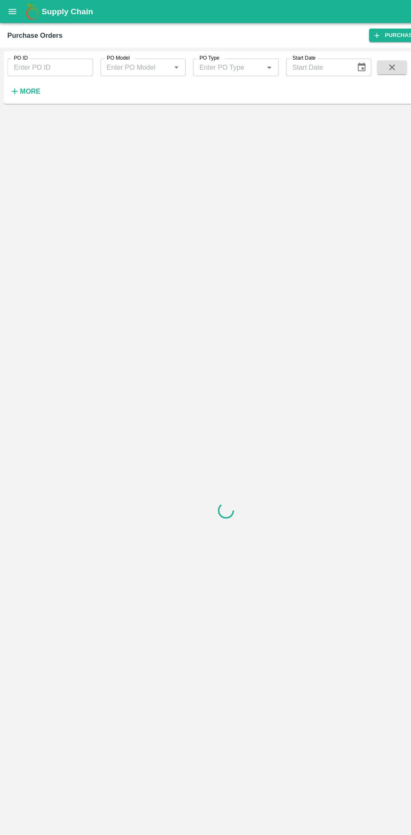
click at [30, 83] on strong "More" at bounding box center [27, 83] width 19 height 7
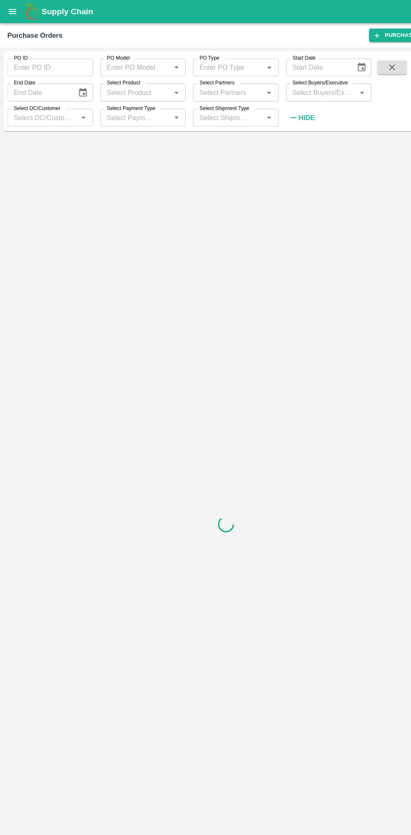
click at [301, 86] on input "Select Buyers/Executive" at bounding box center [292, 84] width 59 height 11
type input "saga"
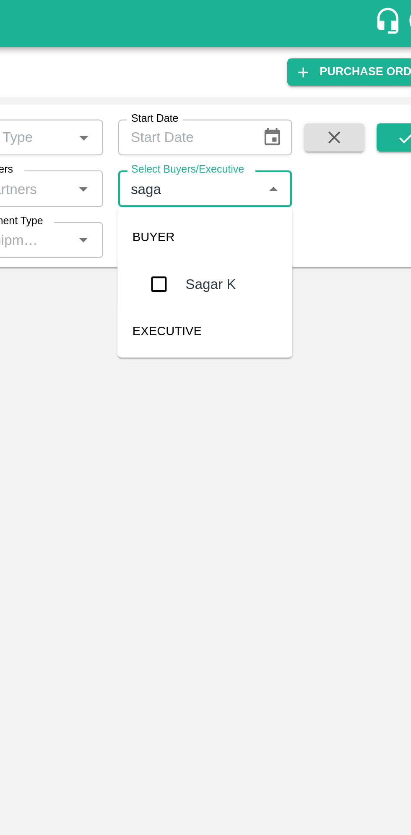
click at [277, 128] on input "checkbox" at bounding box center [278, 126] width 17 height 17
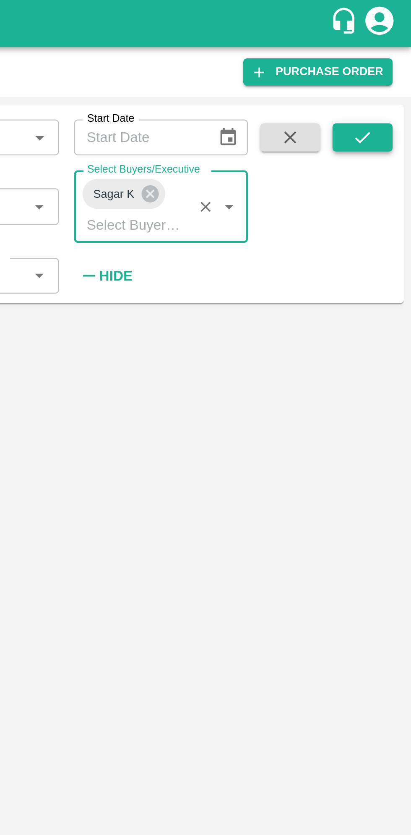
click at [394, 62] on button "submit" at bounding box center [389, 61] width 27 height 13
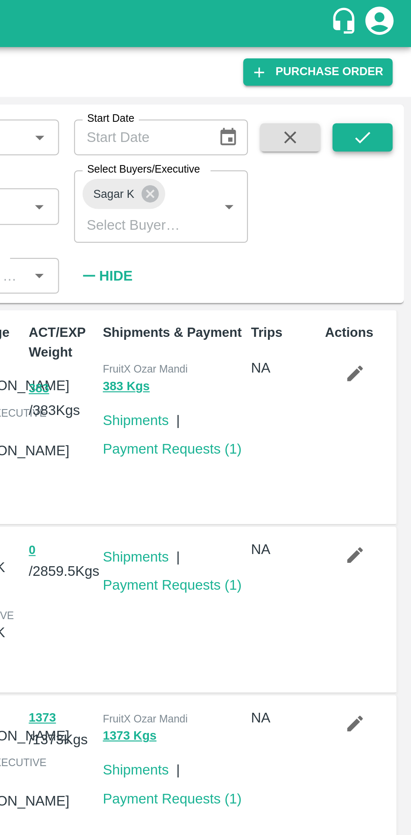
click at [389, 56] on button "submit" at bounding box center [389, 61] width 27 height 13
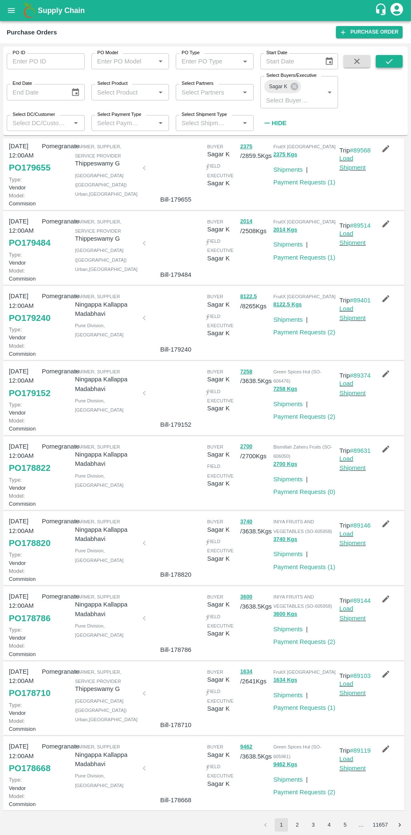
scroll to position [245, 0]
